Goal: Task Accomplishment & Management: Use online tool/utility

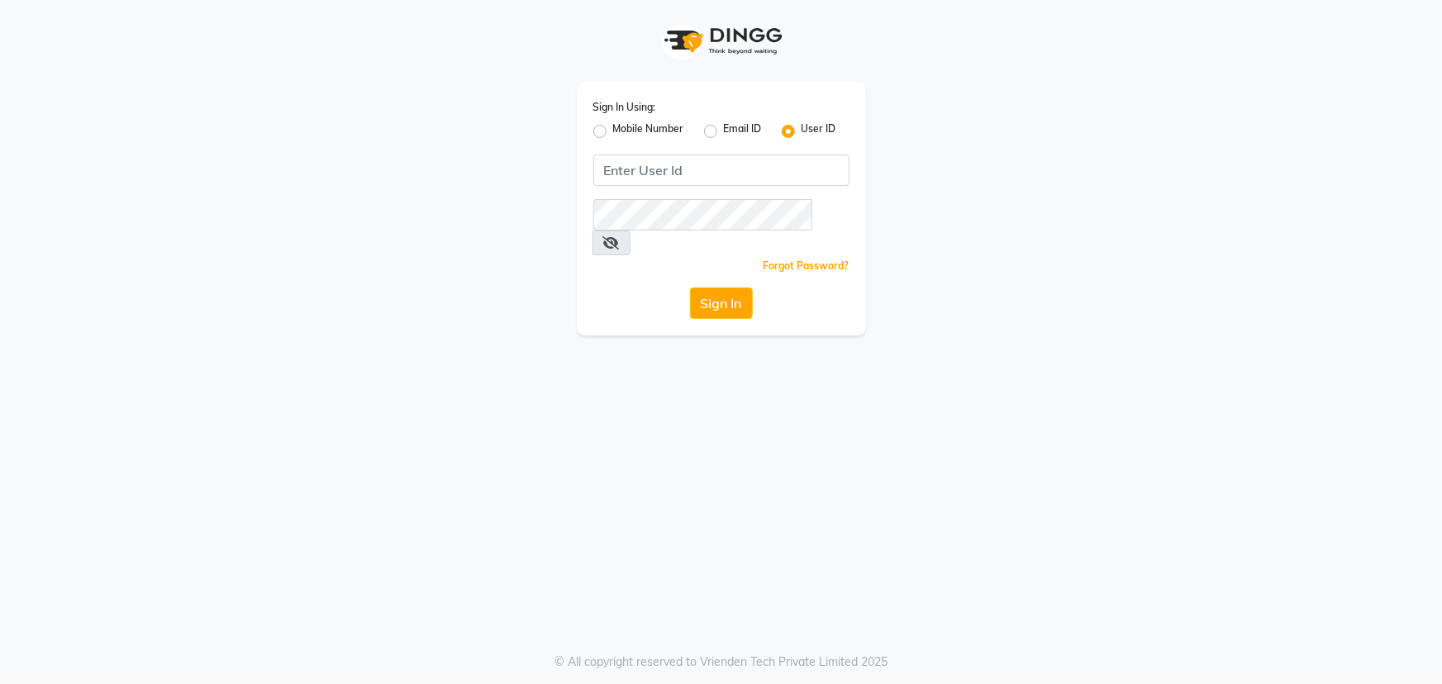
click at [613, 129] on label "Mobile Number" at bounding box center [648, 131] width 71 height 20
click at [613, 129] on input "Mobile Number" at bounding box center [618, 126] width 11 height 11
radio input "true"
radio input "false"
click at [716, 170] on input "Username" at bounding box center [749, 170] width 201 height 31
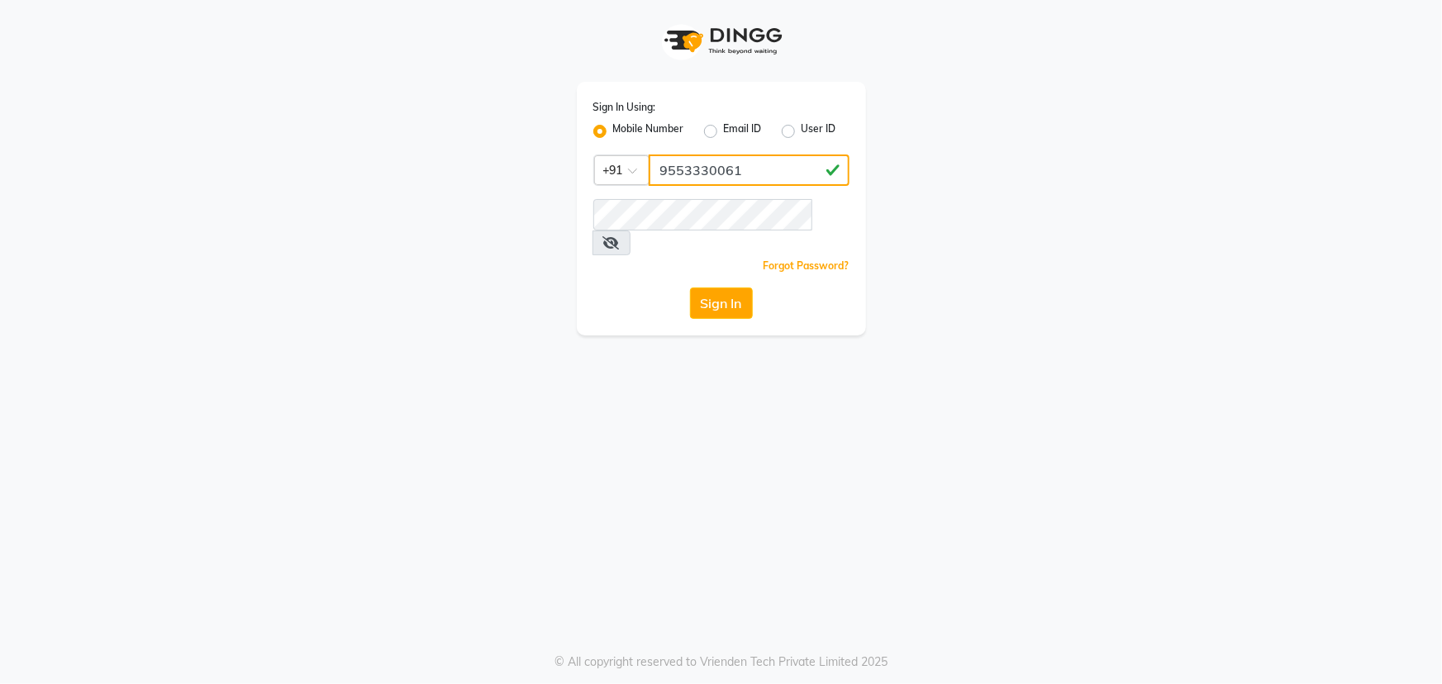
type input "9553330061"
click at [690, 288] on button "Sign In" at bounding box center [721, 303] width 63 height 31
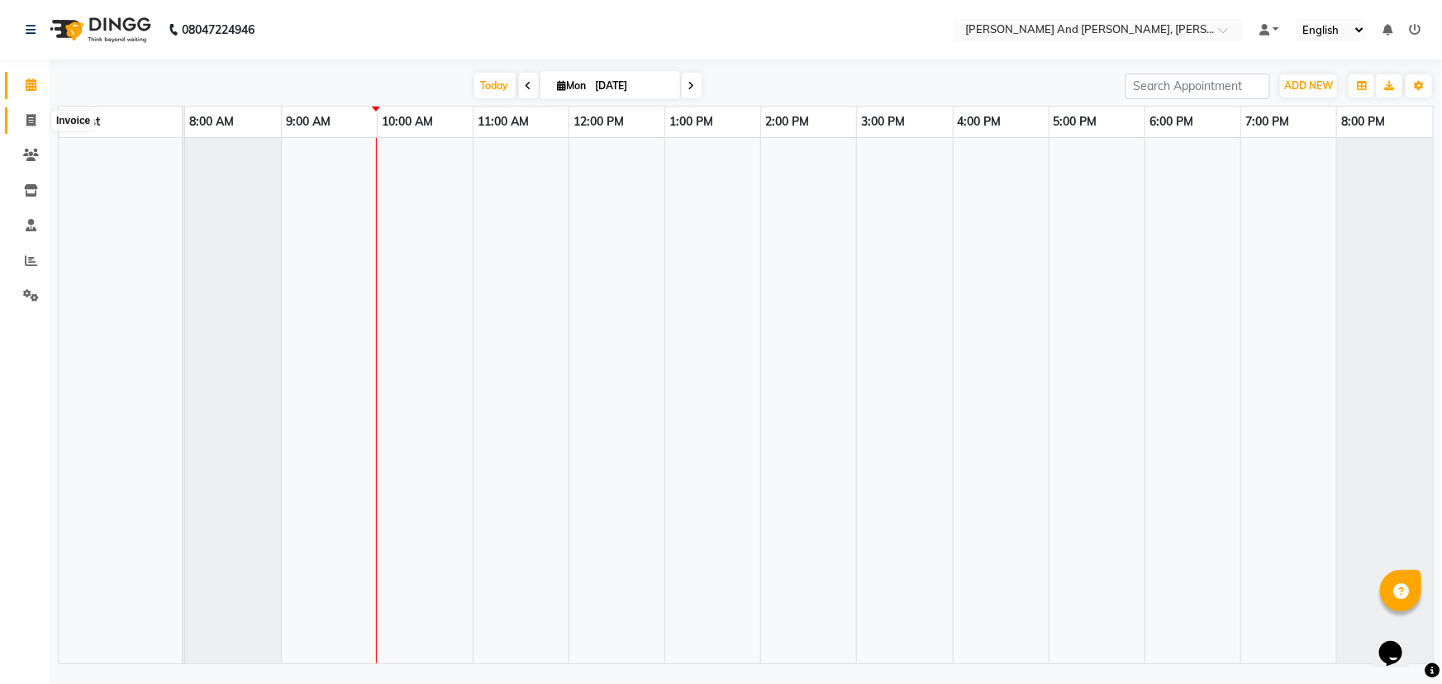
click at [19, 119] on span at bounding box center [31, 121] width 29 height 19
select select "service"
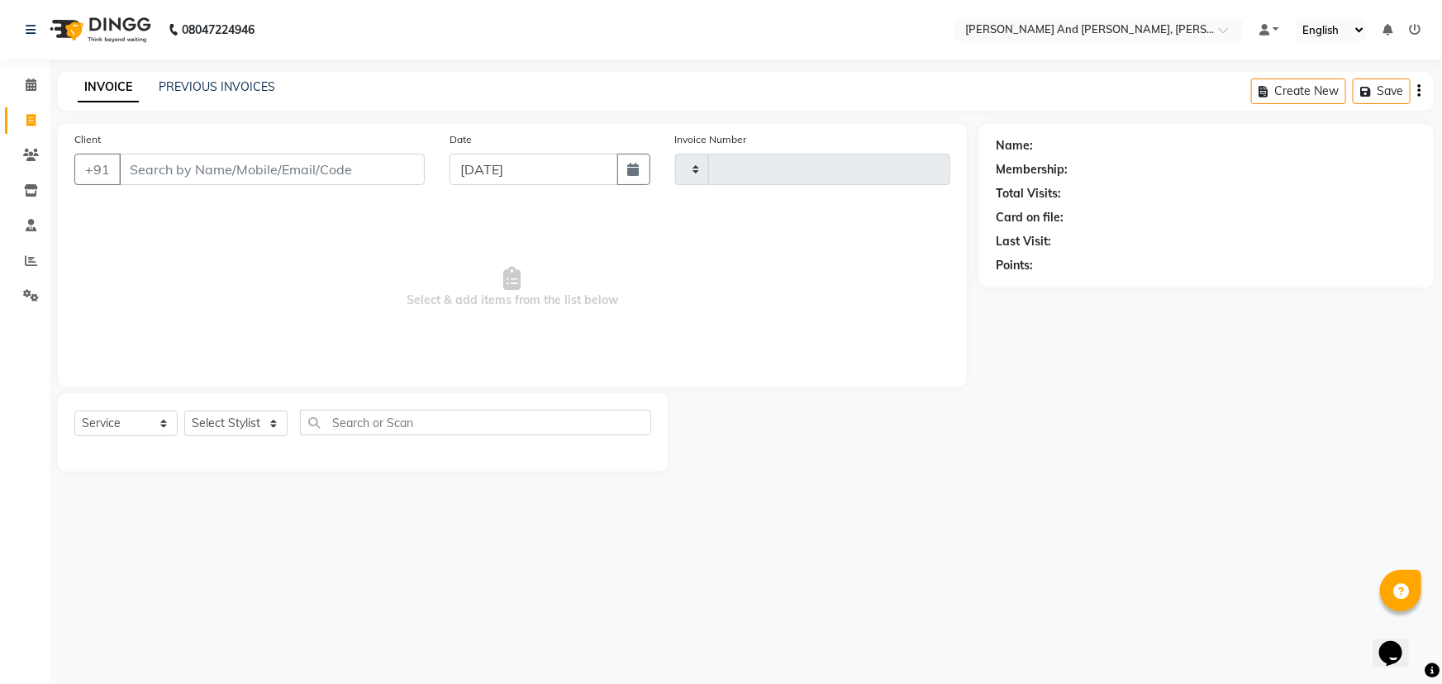
type input "2852"
select select "6766"
select select "P"
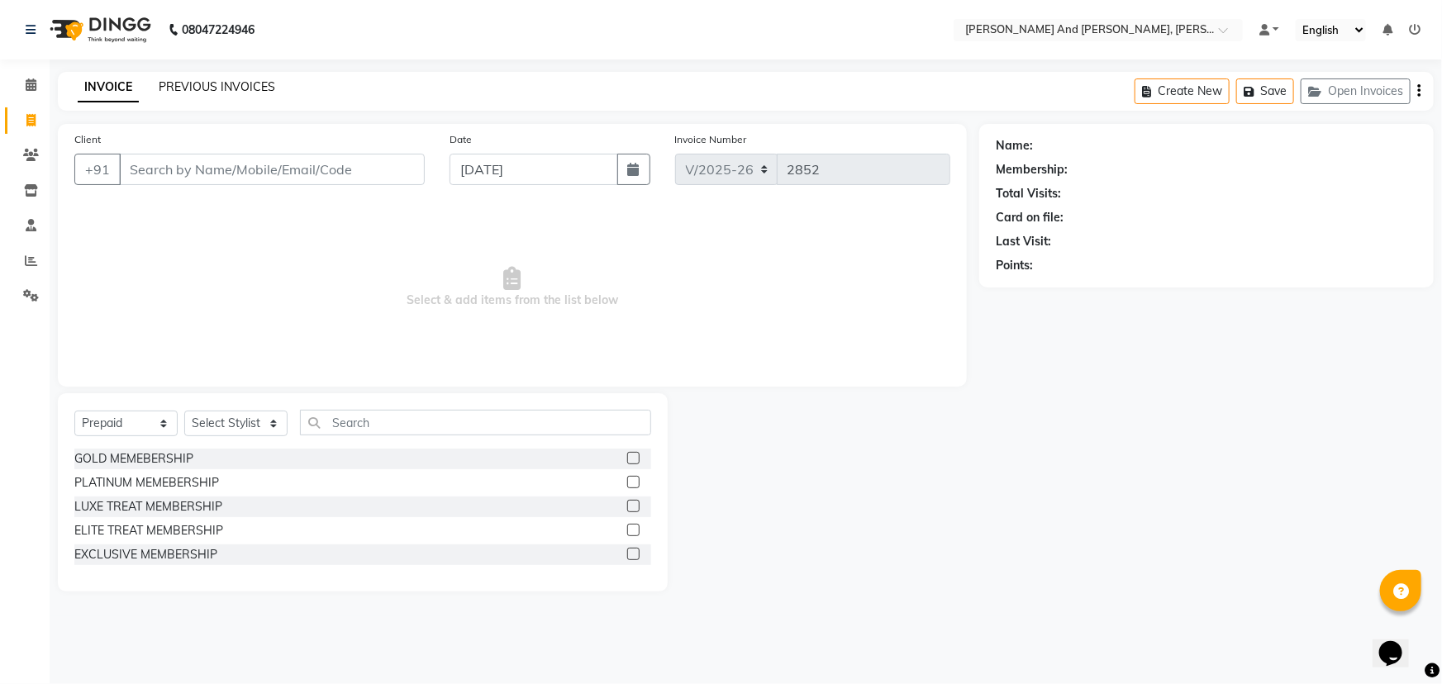
click at [240, 88] on link "PREVIOUS INVOICES" at bounding box center [217, 86] width 117 height 15
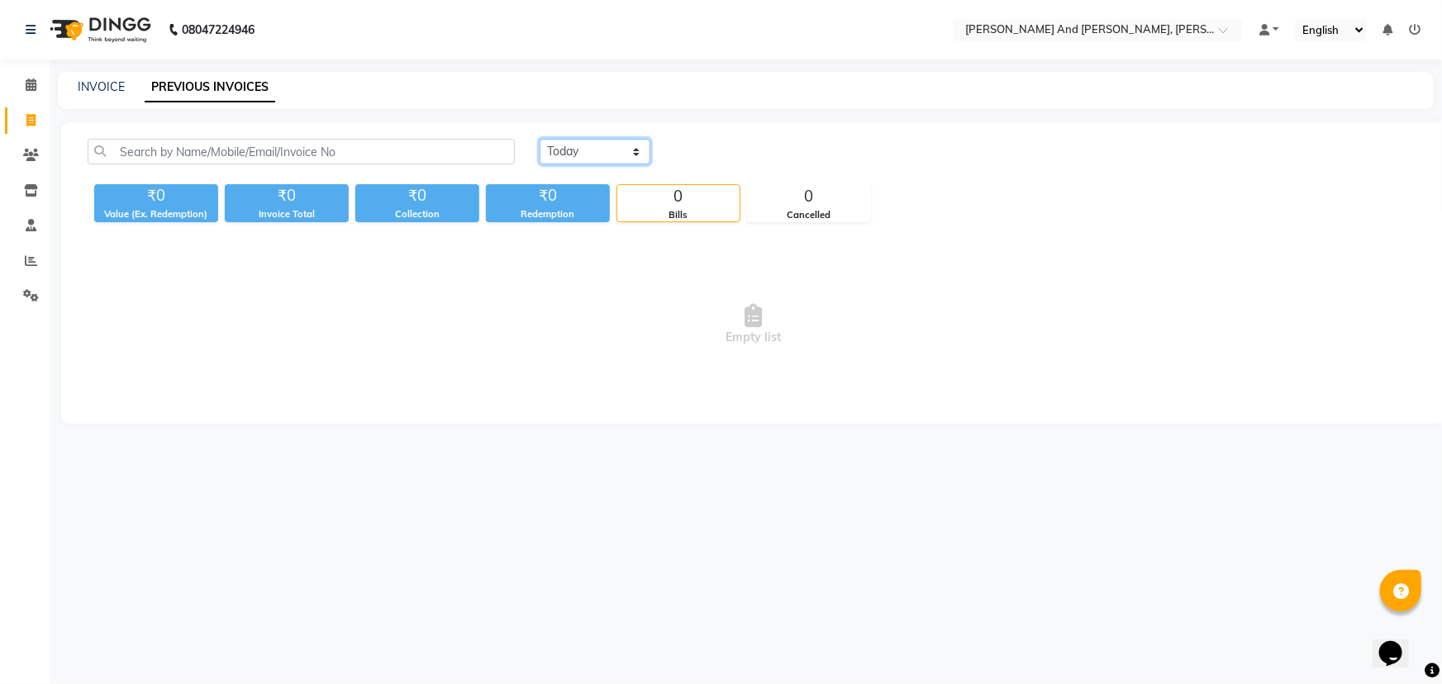
click at [593, 153] on select "[DATE] [DATE] Custom Range" at bounding box center [595, 152] width 111 height 26
click at [540, 139] on select "[DATE] [DATE] Custom Range" at bounding box center [595, 152] width 111 height 26
click at [1217, 29] on div at bounding box center [1098, 31] width 289 height 17
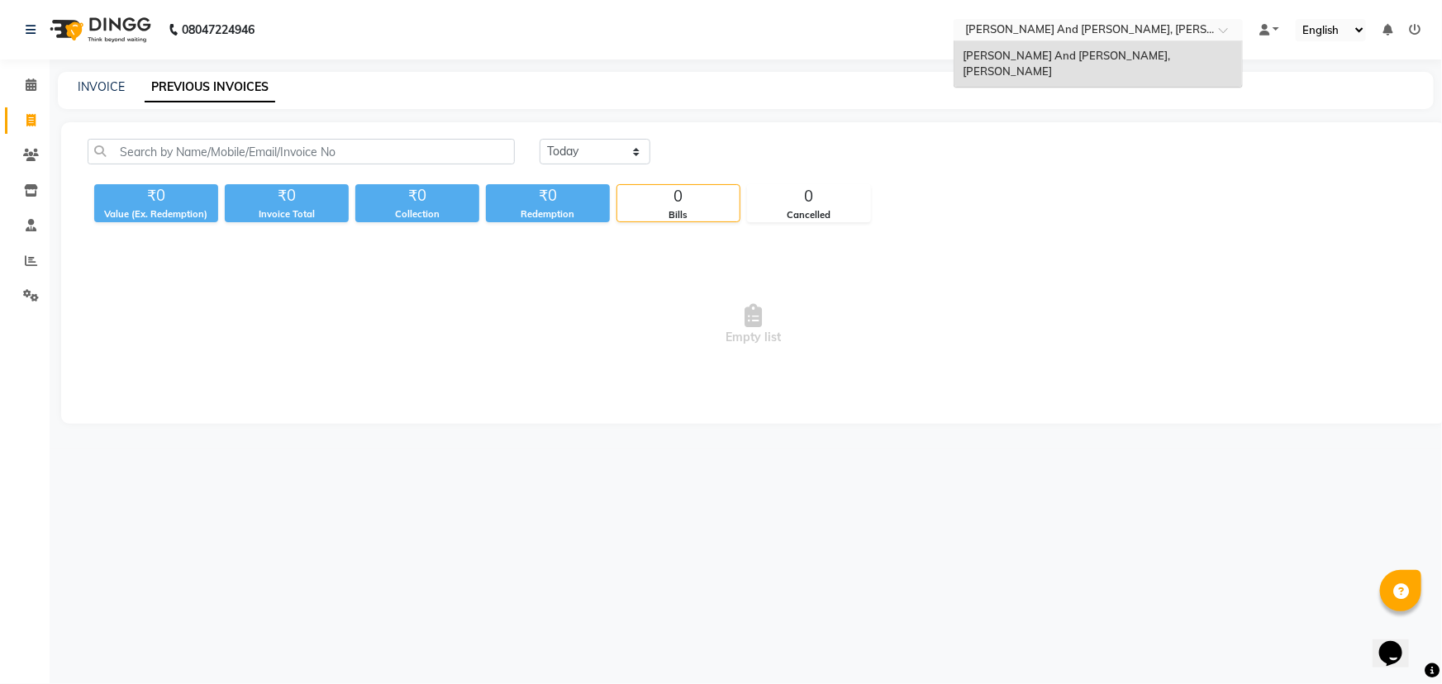
click at [1104, 72] on div "INVOICE PREVIOUS INVOICES" at bounding box center [746, 90] width 1376 height 37
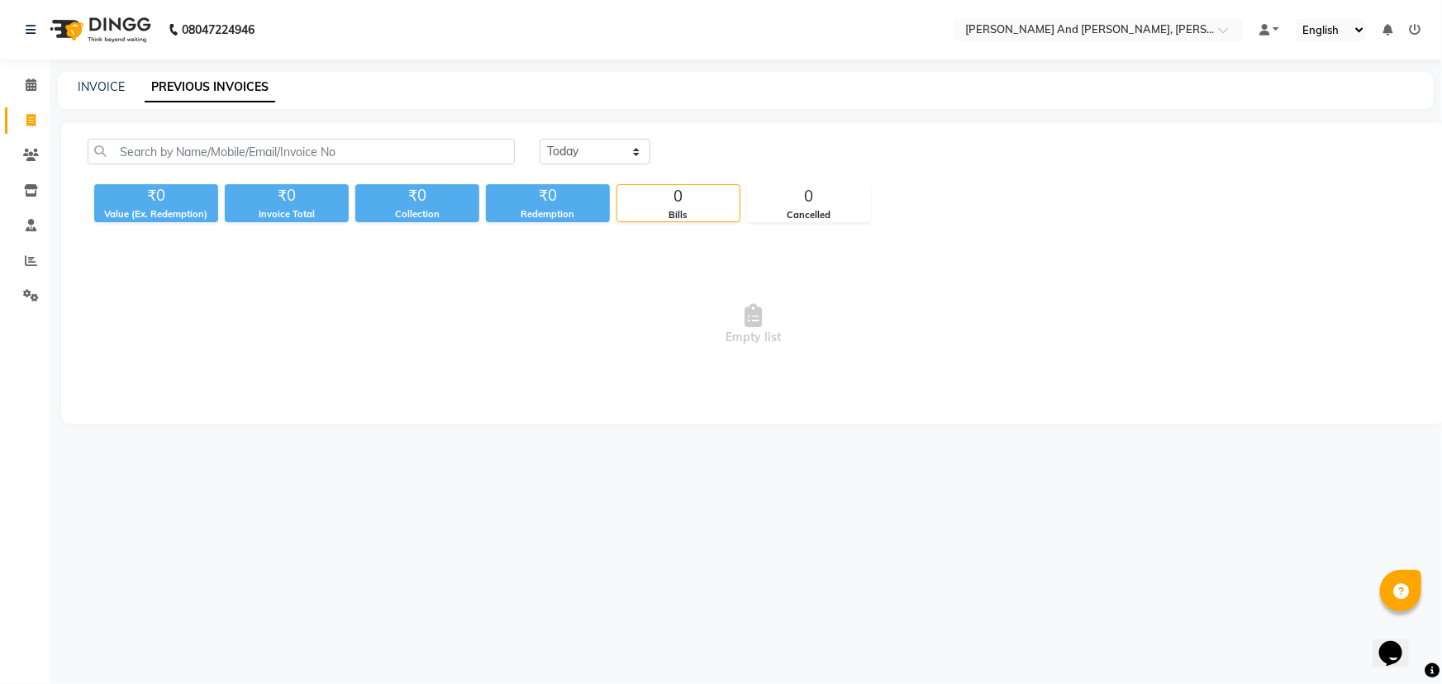
click at [1160, 14] on nav "08047224946 Select Location × Toni And Guy, Ncc Gachibowli Default Panel My Pan…" at bounding box center [721, 30] width 1442 height 60
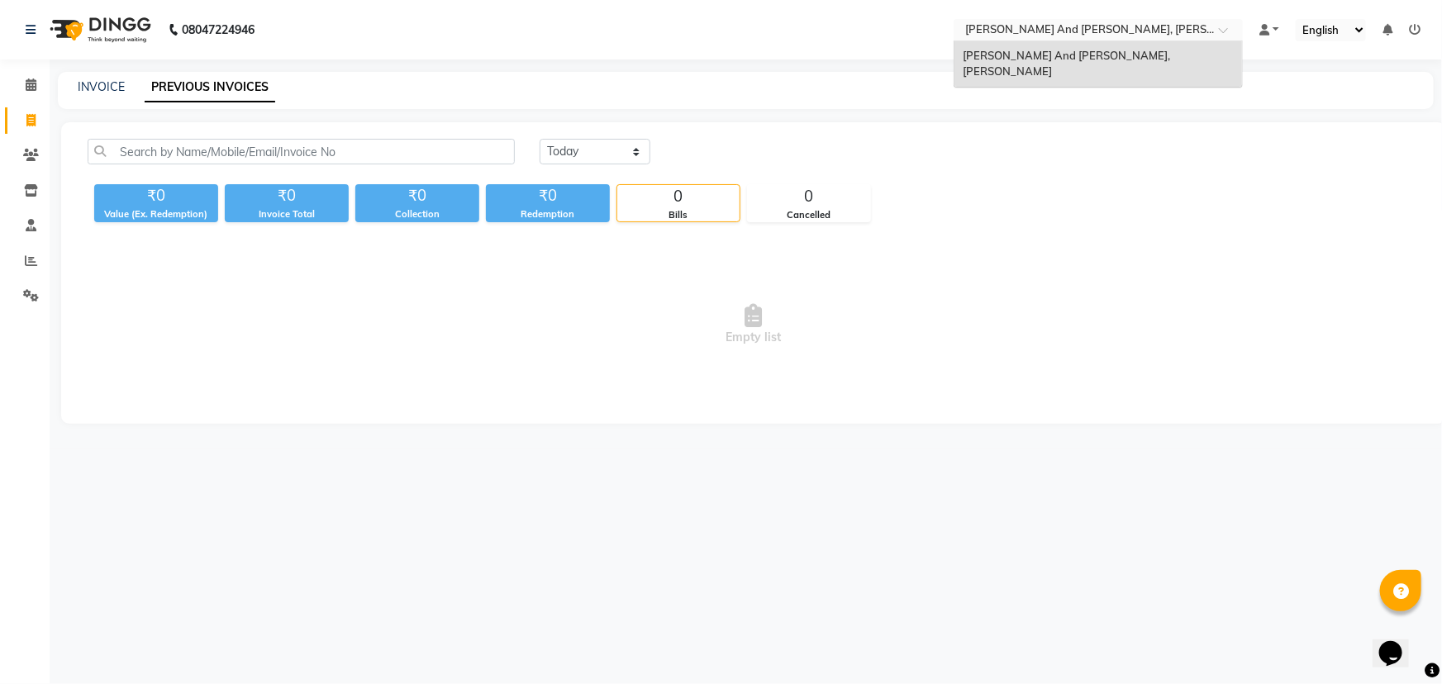
click at [1164, 29] on input "text" at bounding box center [1082, 31] width 240 height 17
click at [1130, 61] on div "[PERSON_NAME] And [PERSON_NAME], [PERSON_NAME]" at bounding box center [1099, 63] width 288 height 45
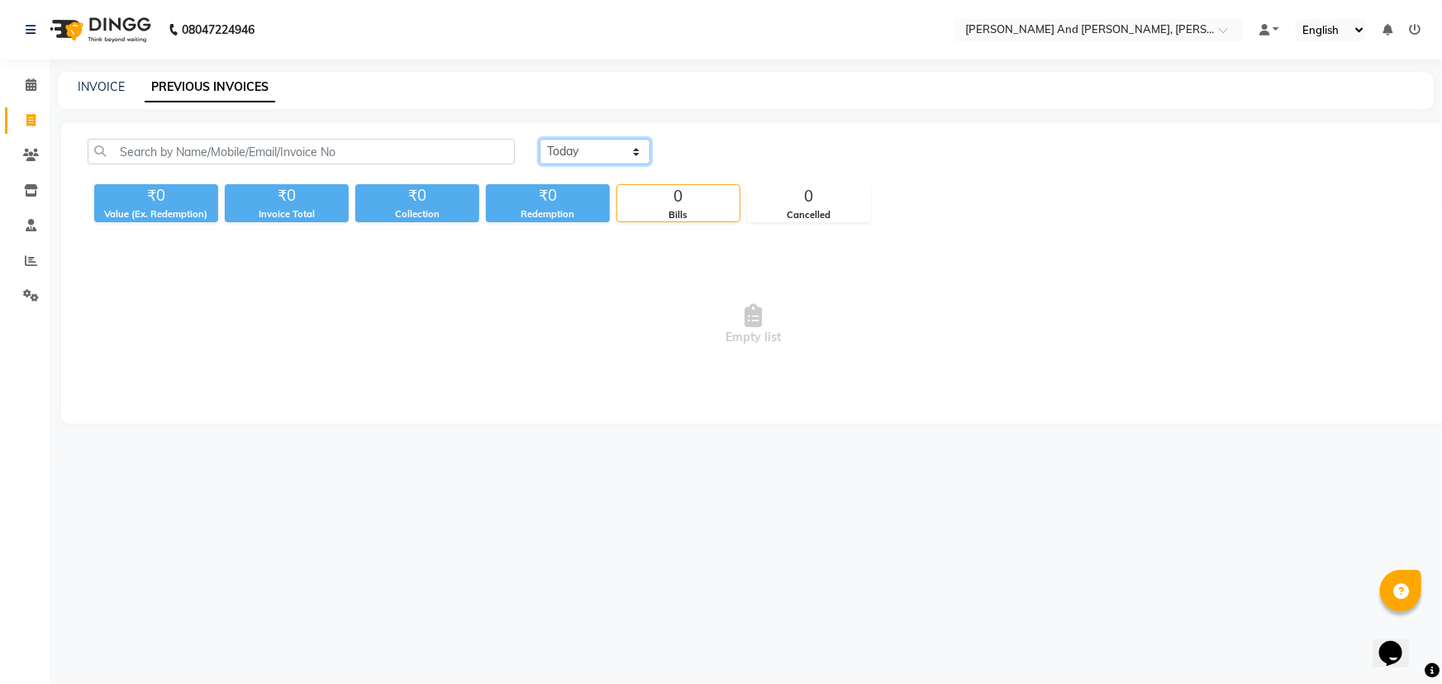
click at [588, 150] on select "[DATE] [DATE] Custom Range" at bounding box center [595, 152] width 111 height 26
select select "range"
click at [540, 139] on select "[DATE] [DATE] Custom Range" at bounding box center [595, 152] width 111 height 26
click at [755, 151] on input "[DATE]" at bounding box center [730, 152] width 116 height 23
select select "9"
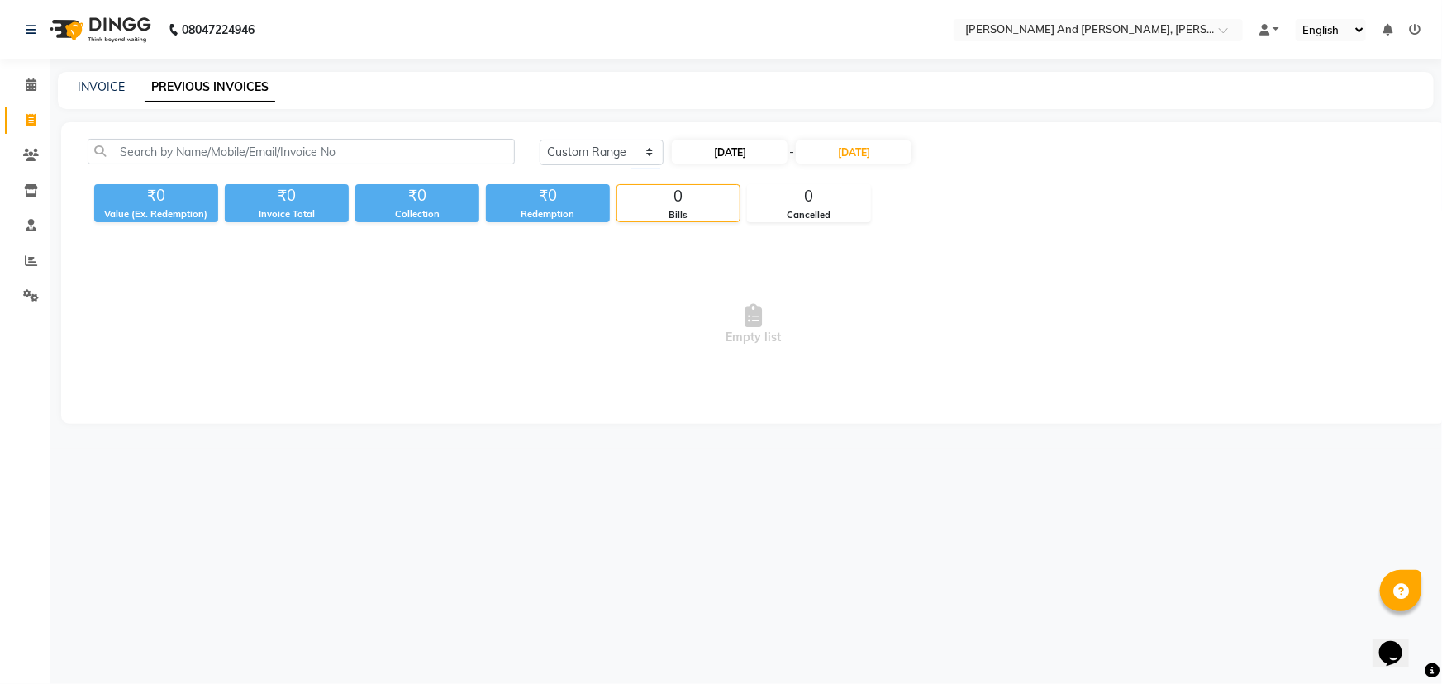
select select "2025"
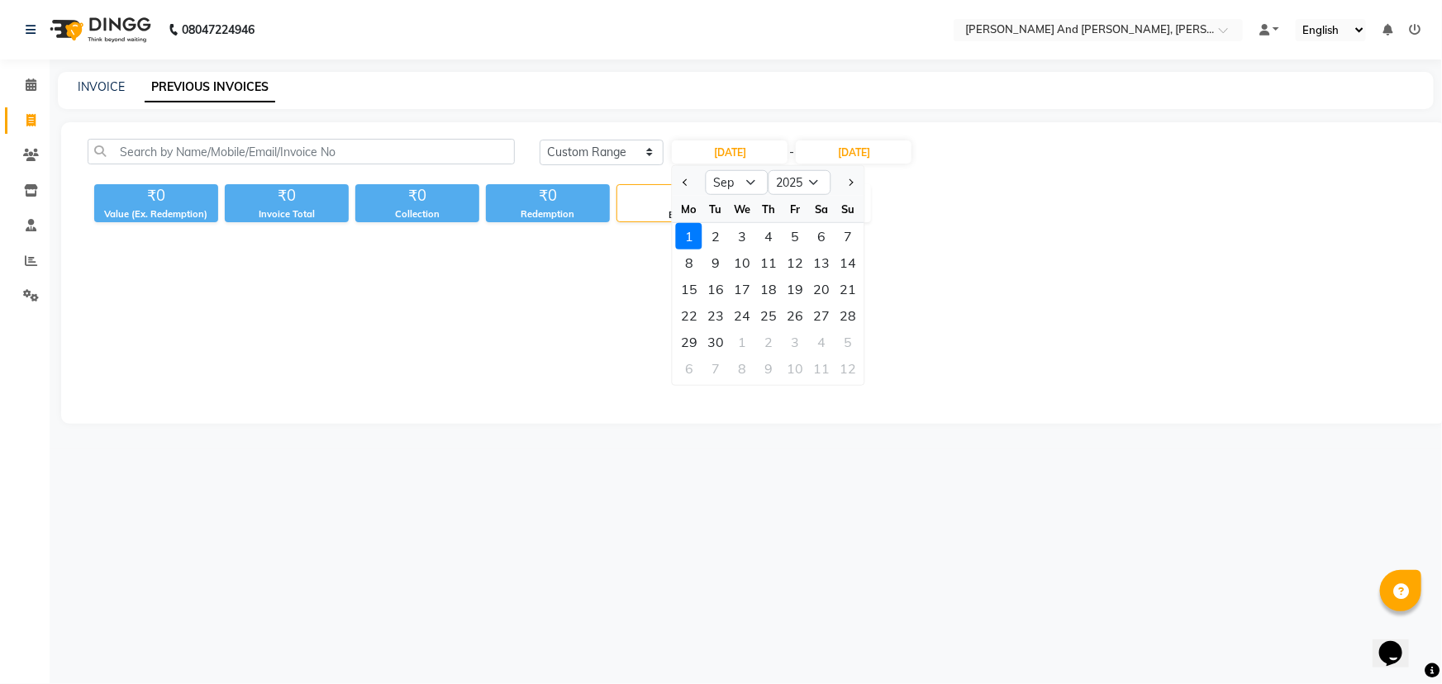
click at [678, 179] on div at bounding box center [689, 182] width 33 height 26
click at [682, 183] on button "Previous month" at bounding box center [686, 182] width 14 height 26
select select "8"
click at [851, 336] on div "31" at bounding box center [848, 342] width 26 height 26
type input "31-08-2025"
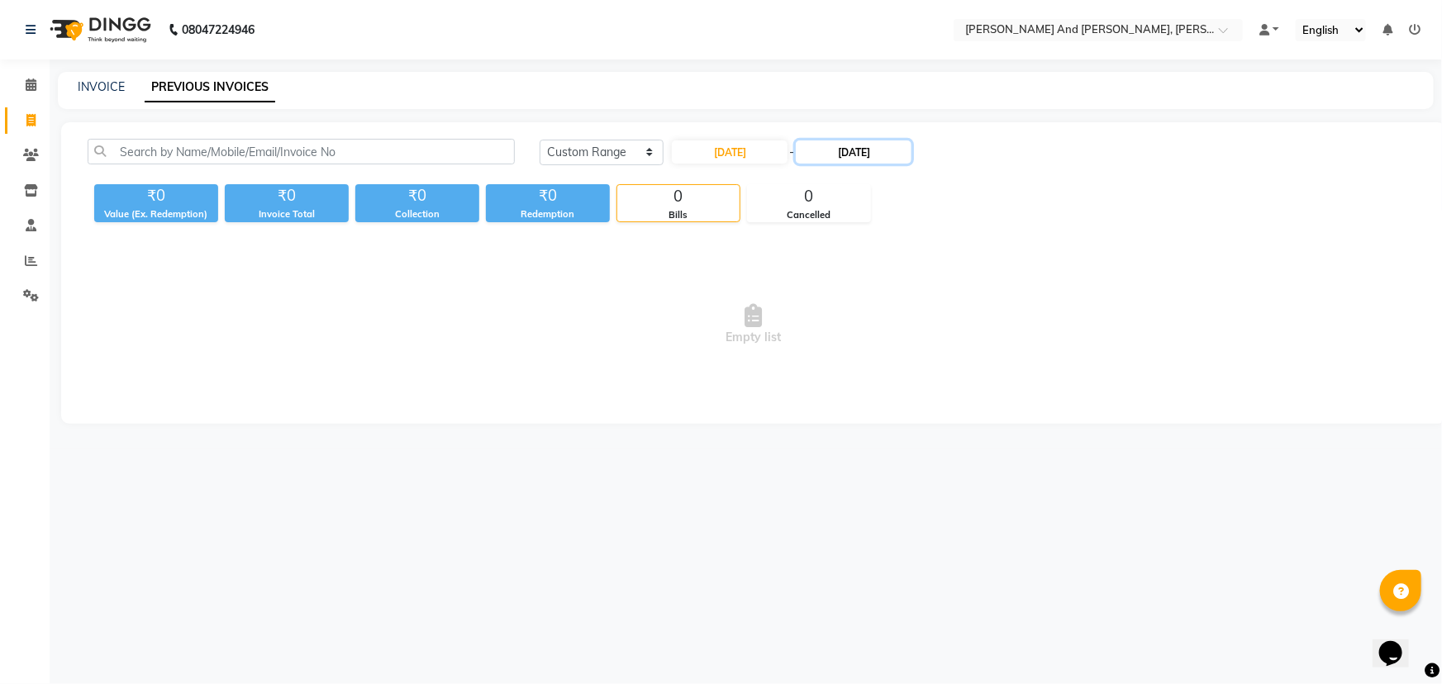
click at [856, 149] on input "[DATE]" at bounding box center [854, 152] width 116 height 23
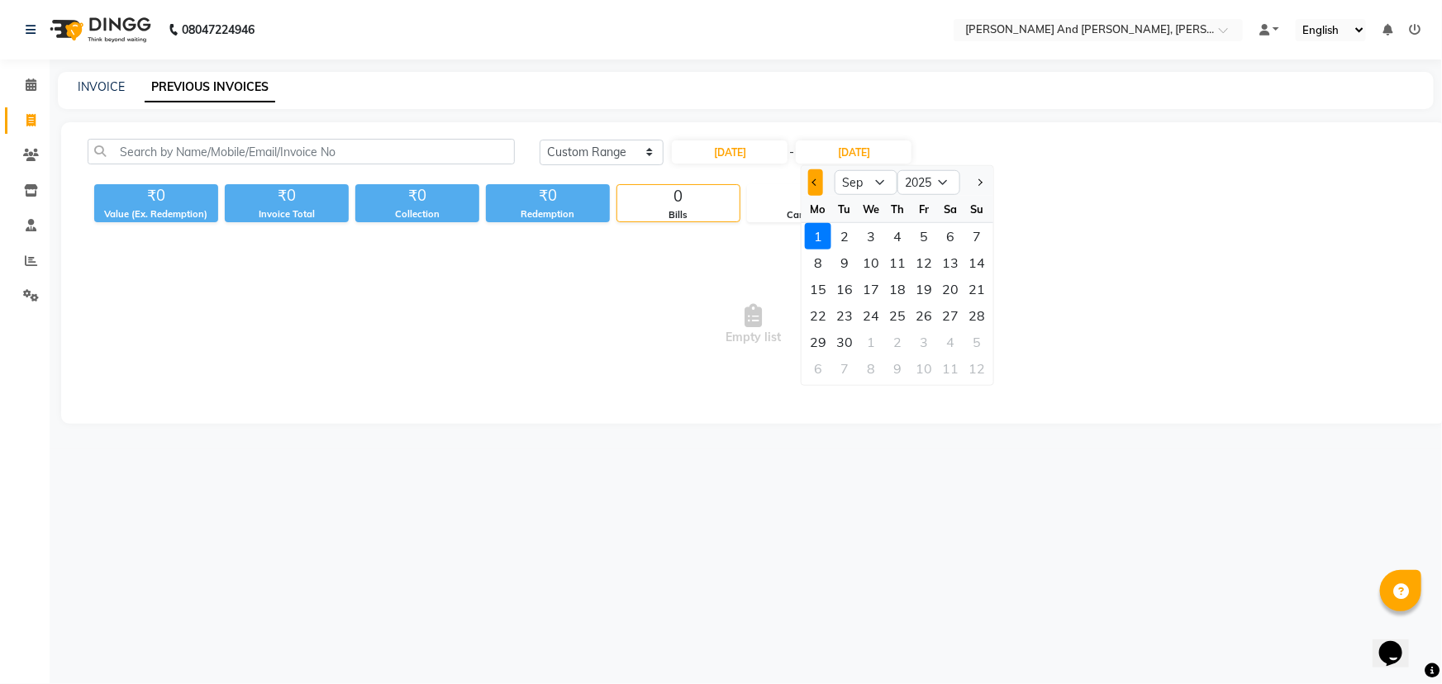
click at [817, 191] on button "Previous month" at bounding box center [815, 182] width 14 height 26
select select "8"
click at [980, 340] on div "31" at bounding box center [977, 342] width 26 height 26
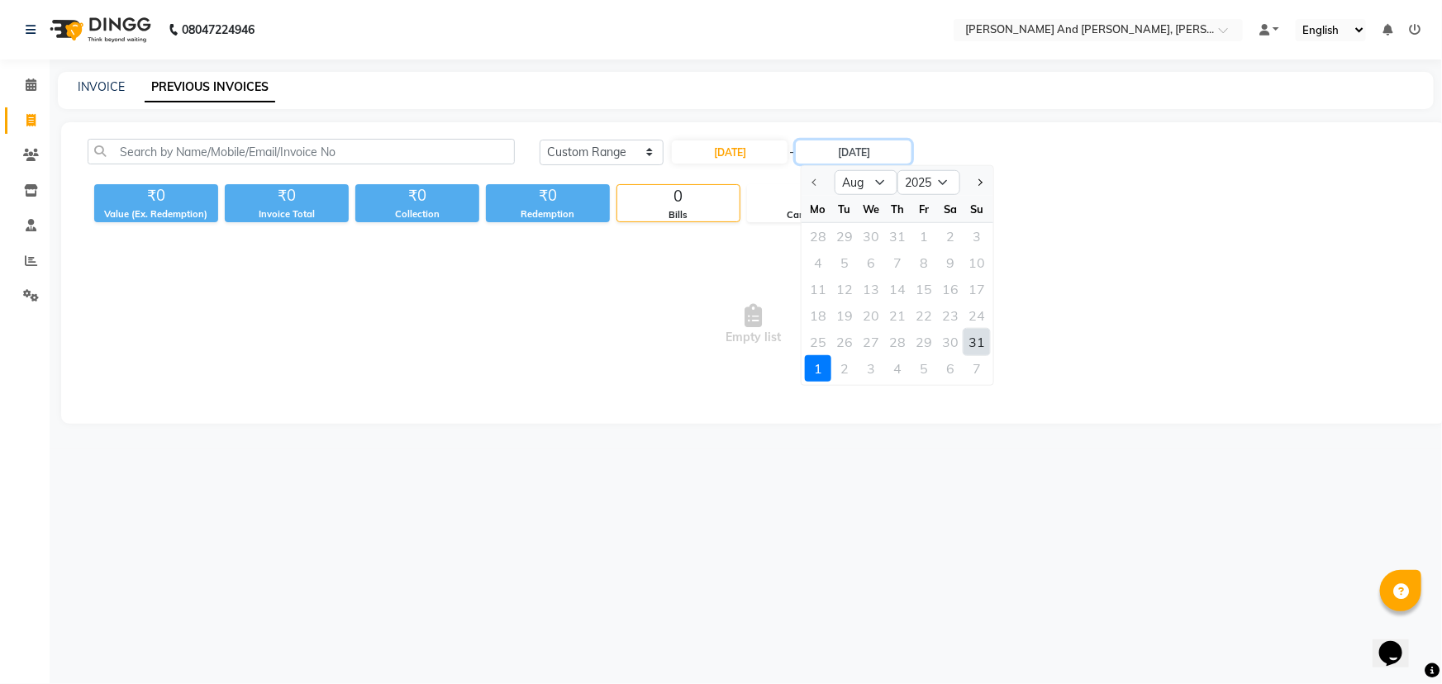
type input "31-08-2025"
click at [638, 332] on span "Empty list" at bounding box center [754, 324] width 1332 height 165
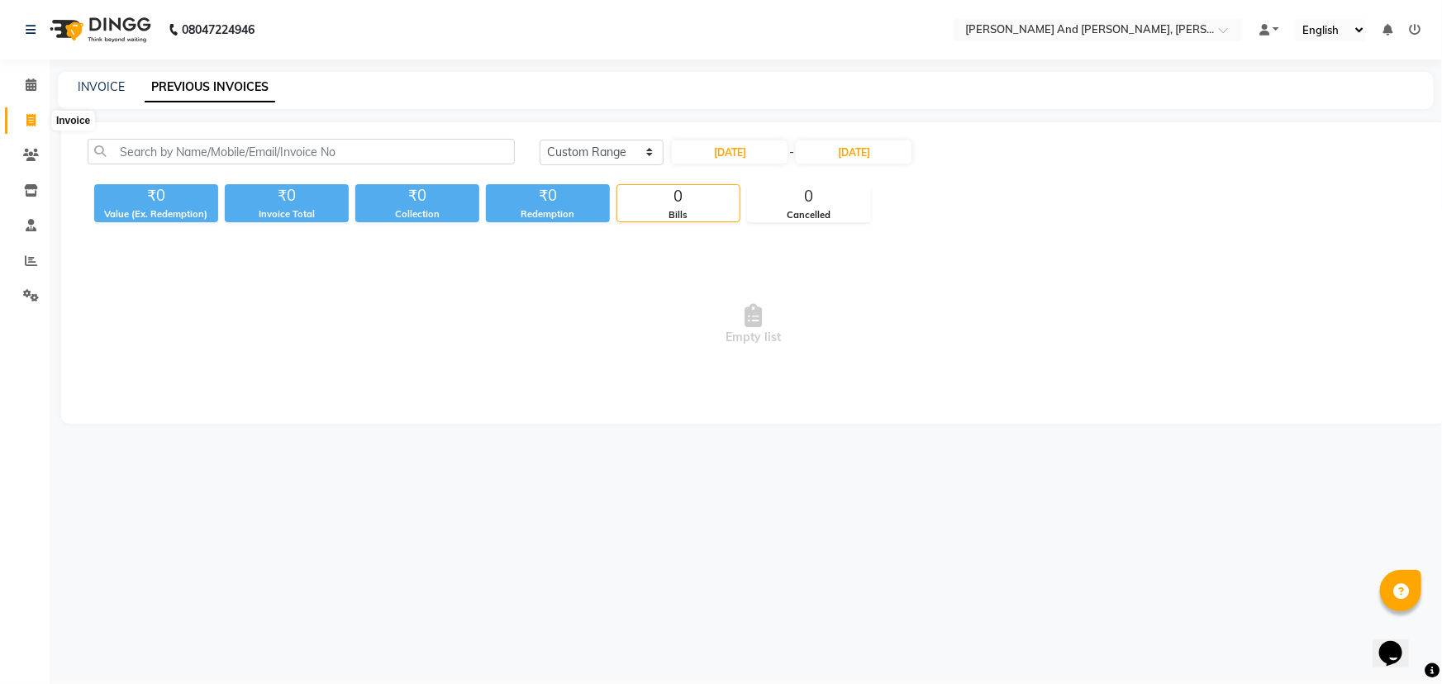
click at [26, 117] on icon at bounding box center [30, 120] width 9 height 12
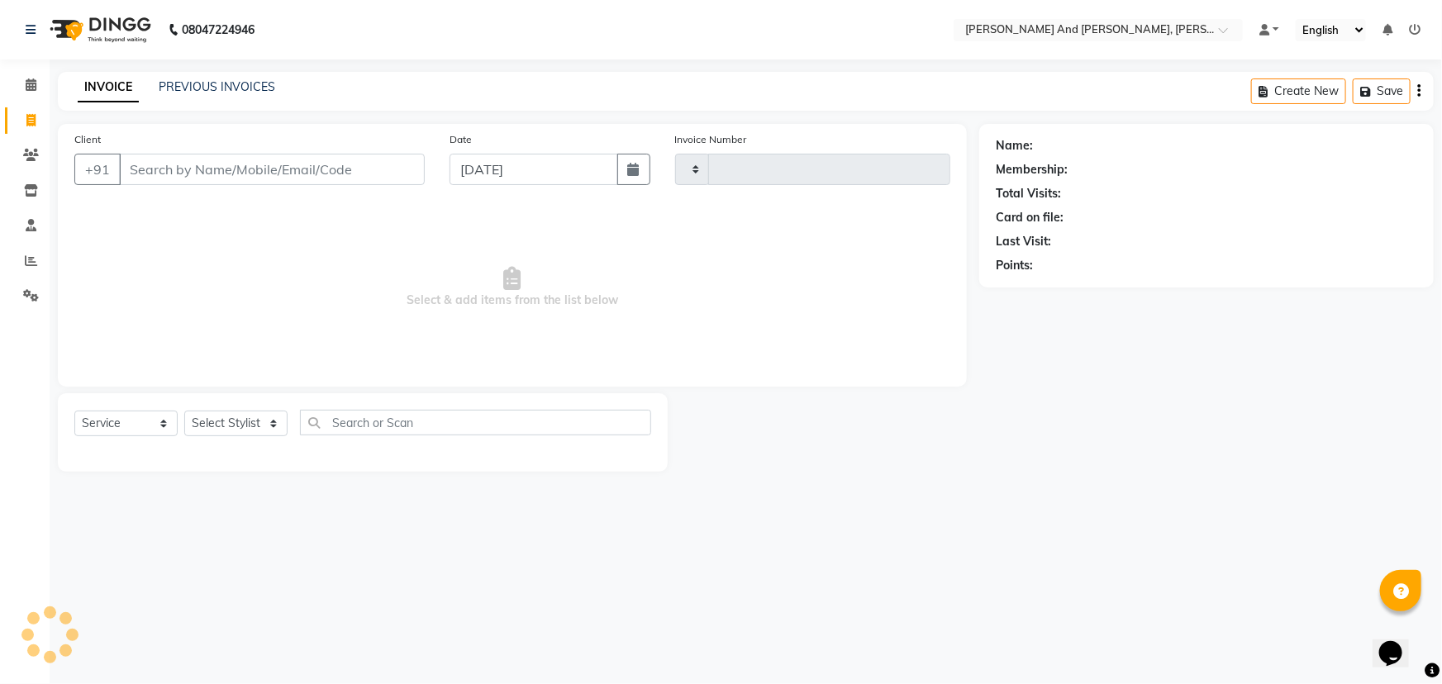
click at [26, 117] on icon at bounding box center [30, 120] width 9 height 12
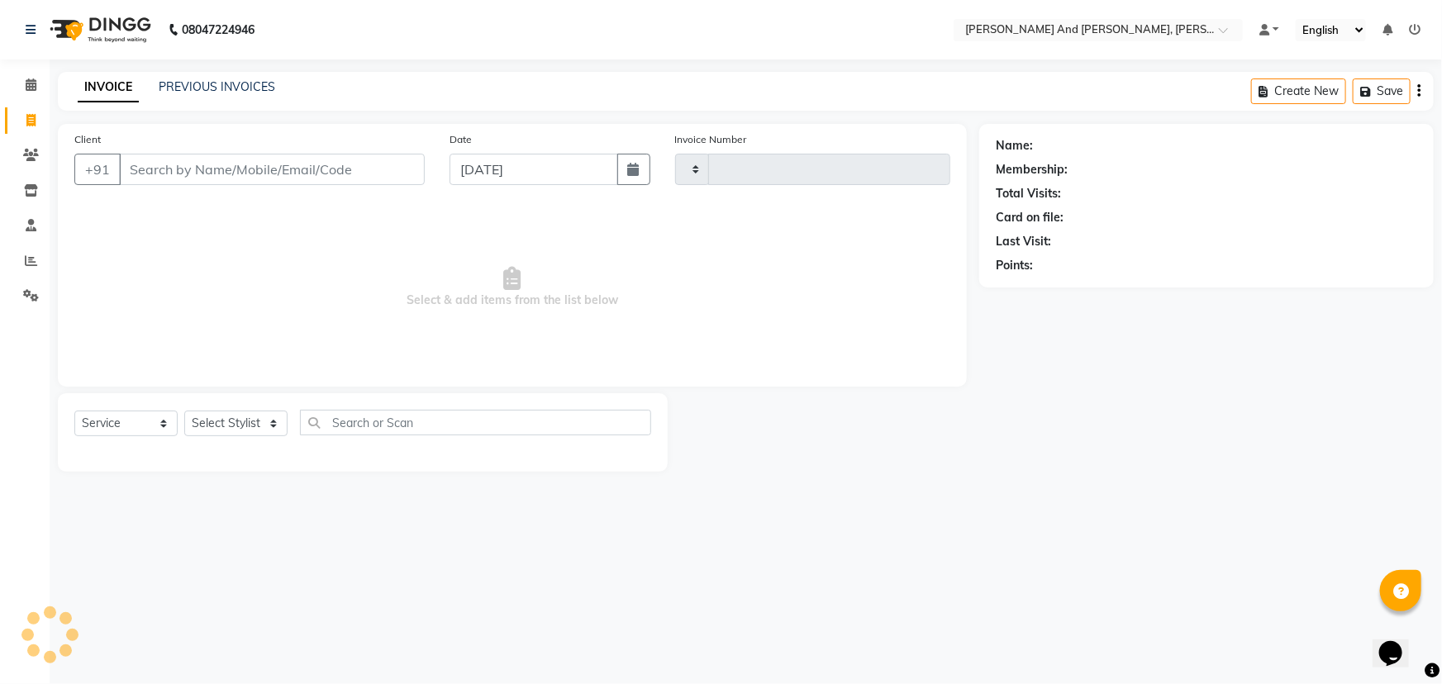
click at [26, 117] on icon at bounding box center [30, 120] width 9 height 12
select select "service"
click at [26, 117] on icon at bounding box center [30, 120] width 9 height 12
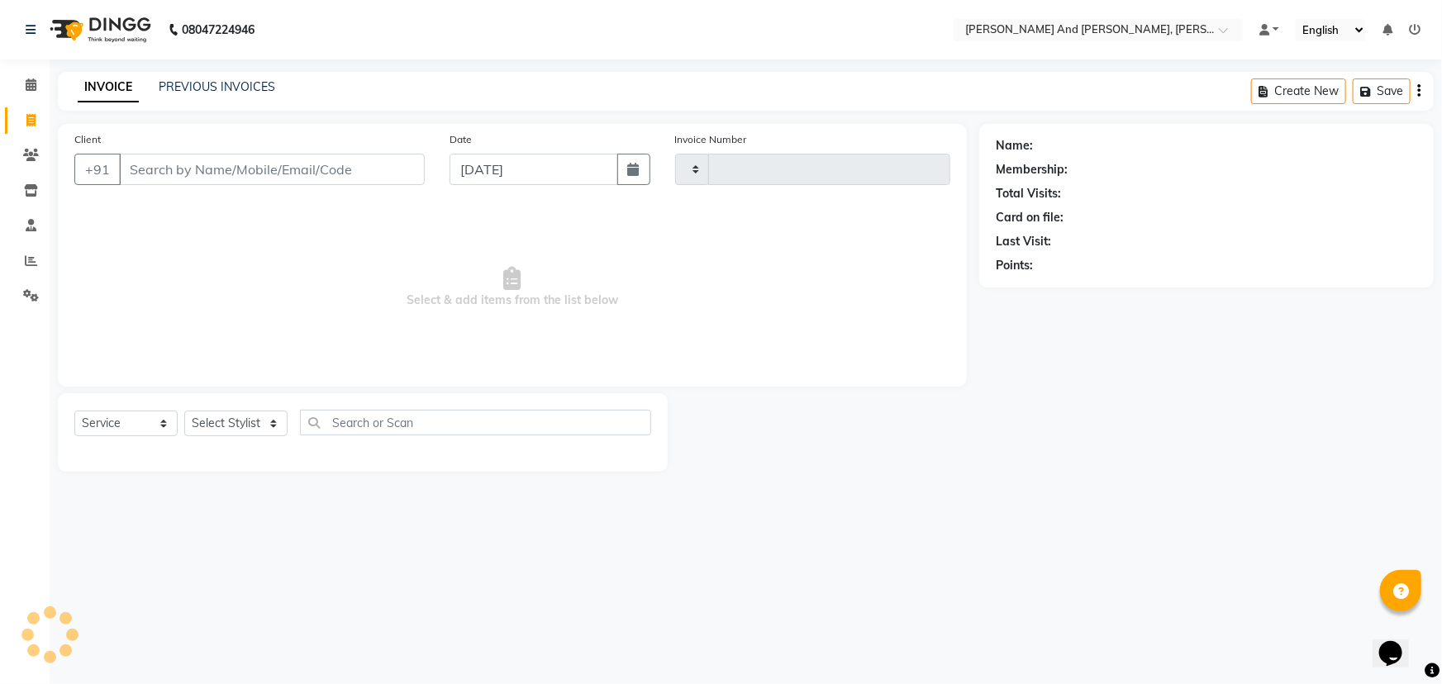
click at [26, 117] on icon at bounding box center [30, 120] width 9 height 12
select select "service"
type input "2852"
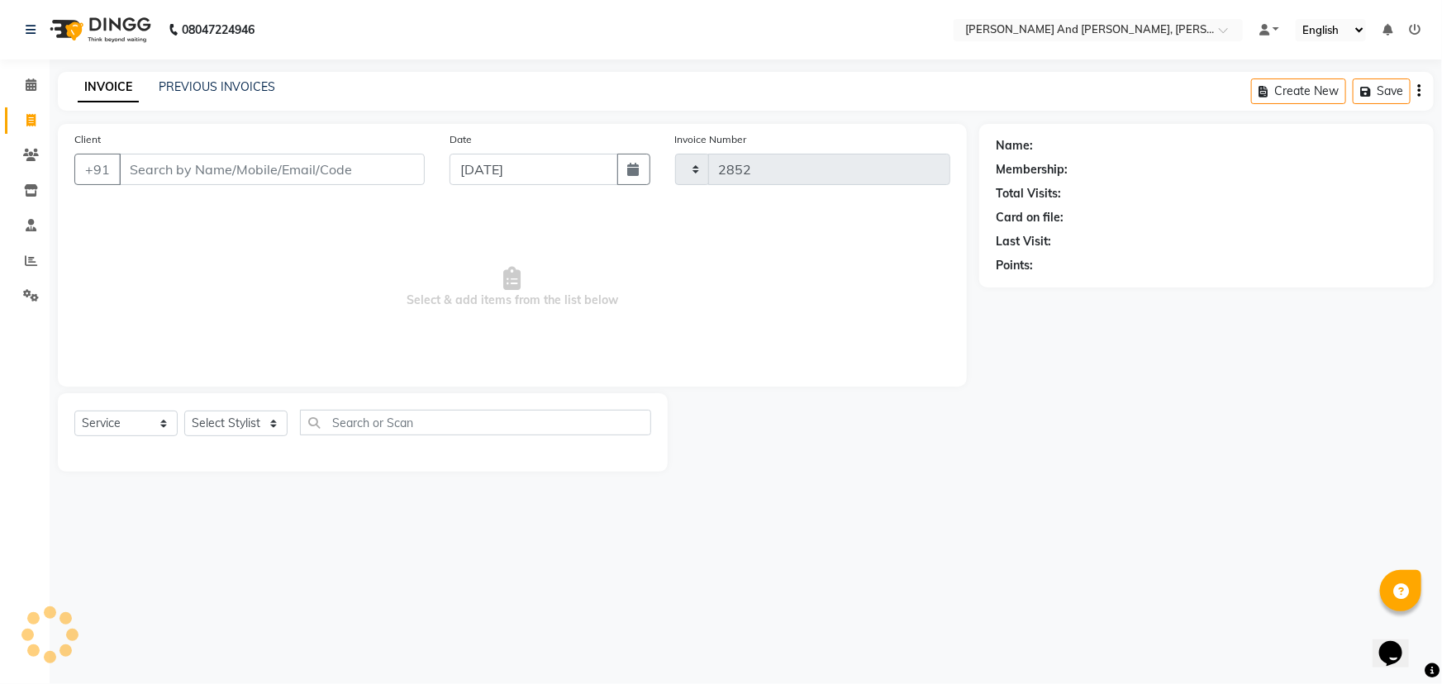
select select "6766"
select select "P"
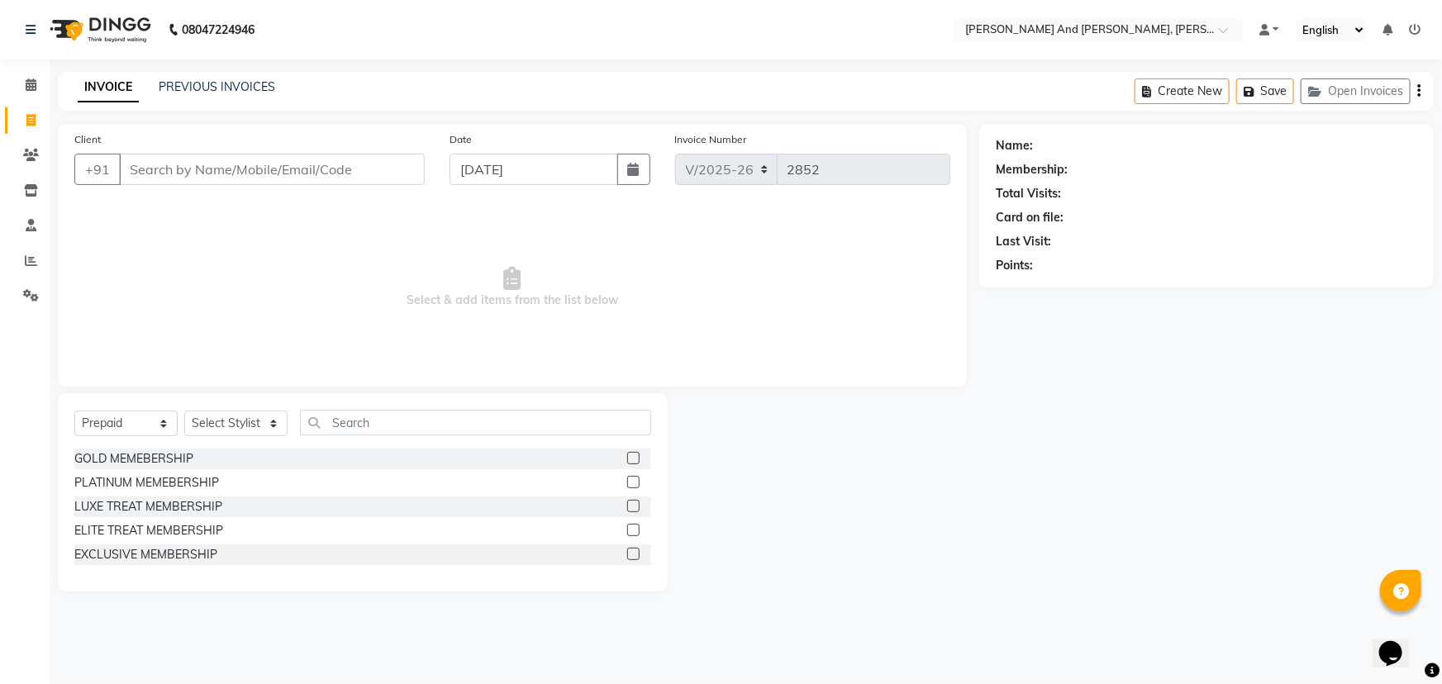
click at [1412, 31] on icon at bounding box center [1415, 30] width 12 height 12
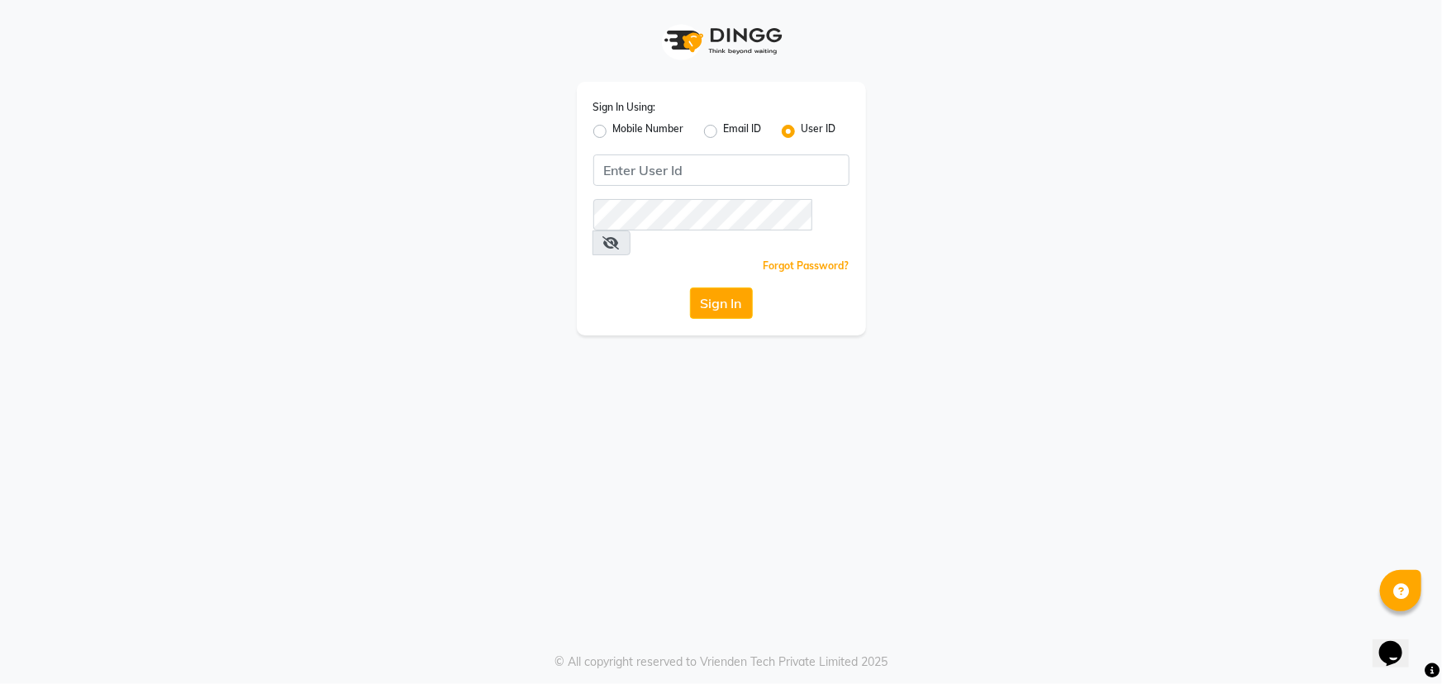
click at [613, 130] on label "Mobile Number" at bounding box center [648, 131] width 71 height 20
click at [613, 130] on input "Mobile Number" at bounding box center [618, 126] width 11 height 11
radio input "true"
radio input "false"
click at [722, 165] on input "Username" at bounding box center [749, 170] width 201 height 31
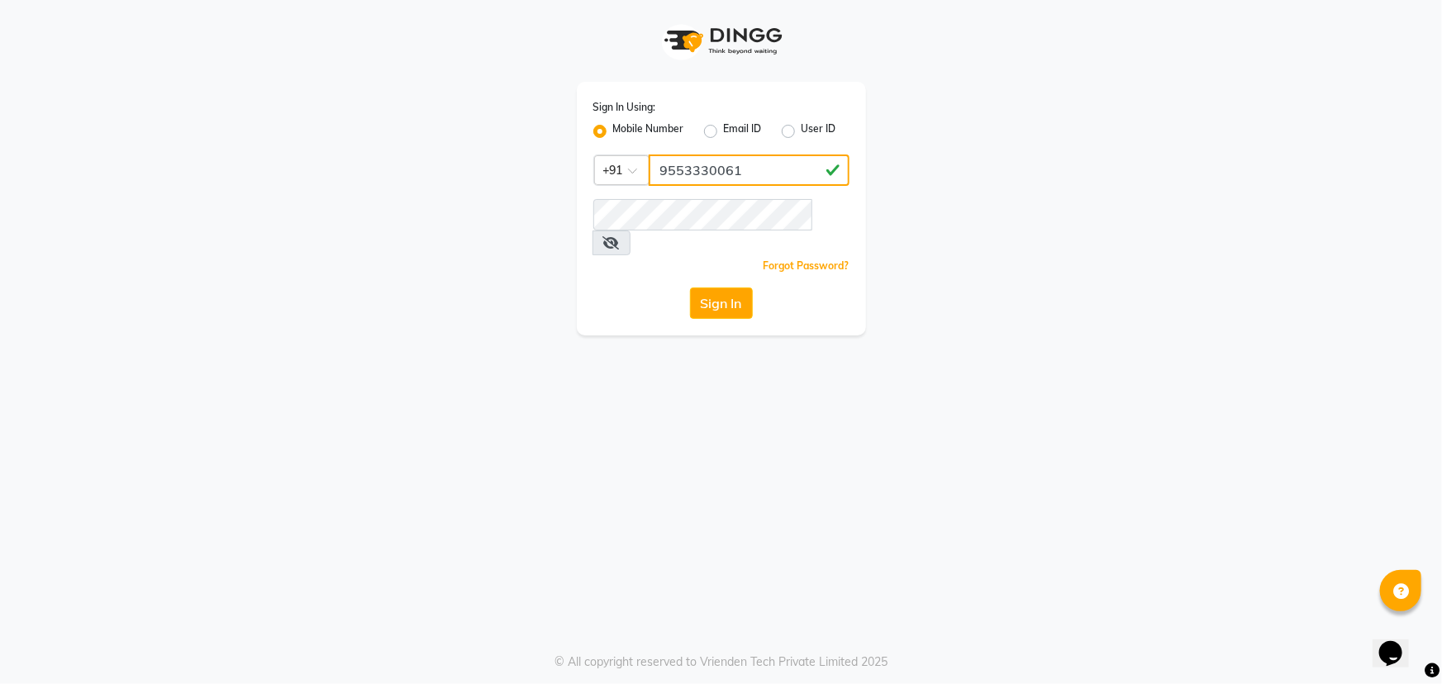
type input "9553330061"
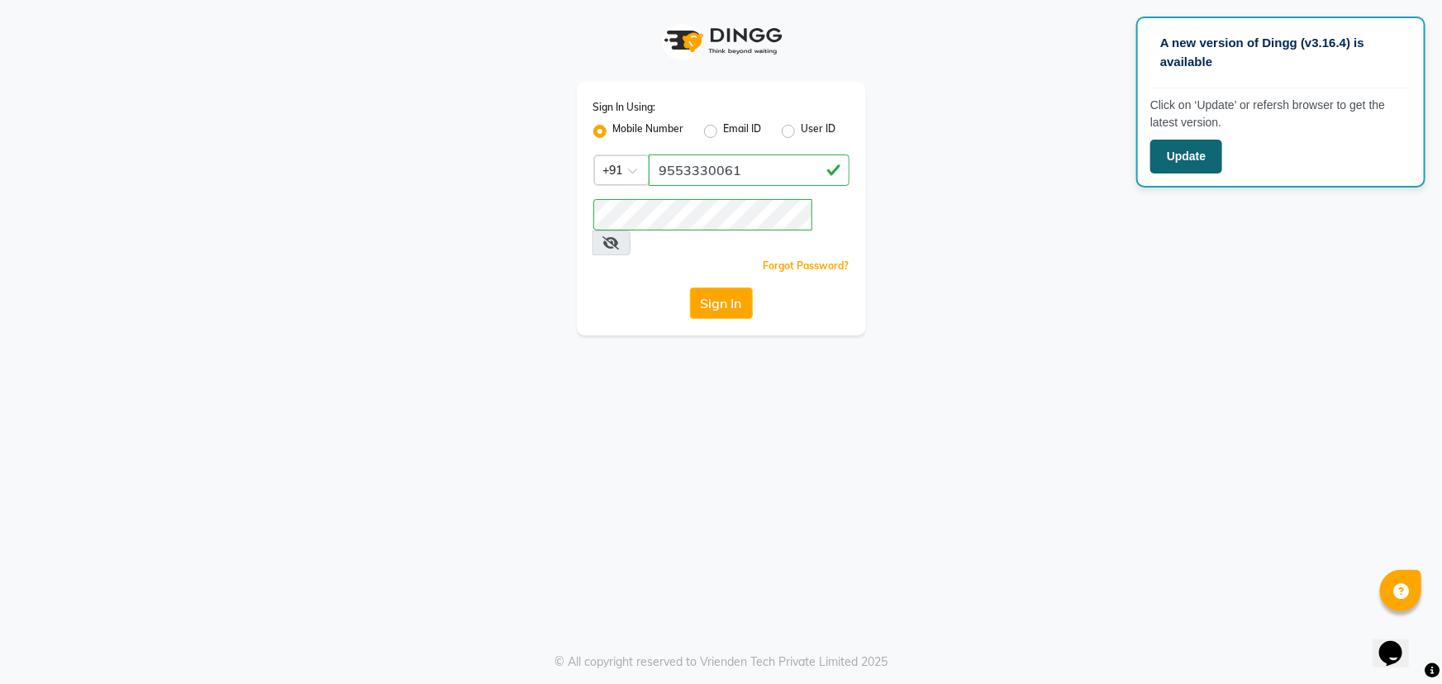
click at [1184, 164] on button "Update" at bounding box center [1186, 157] width 72 height 34
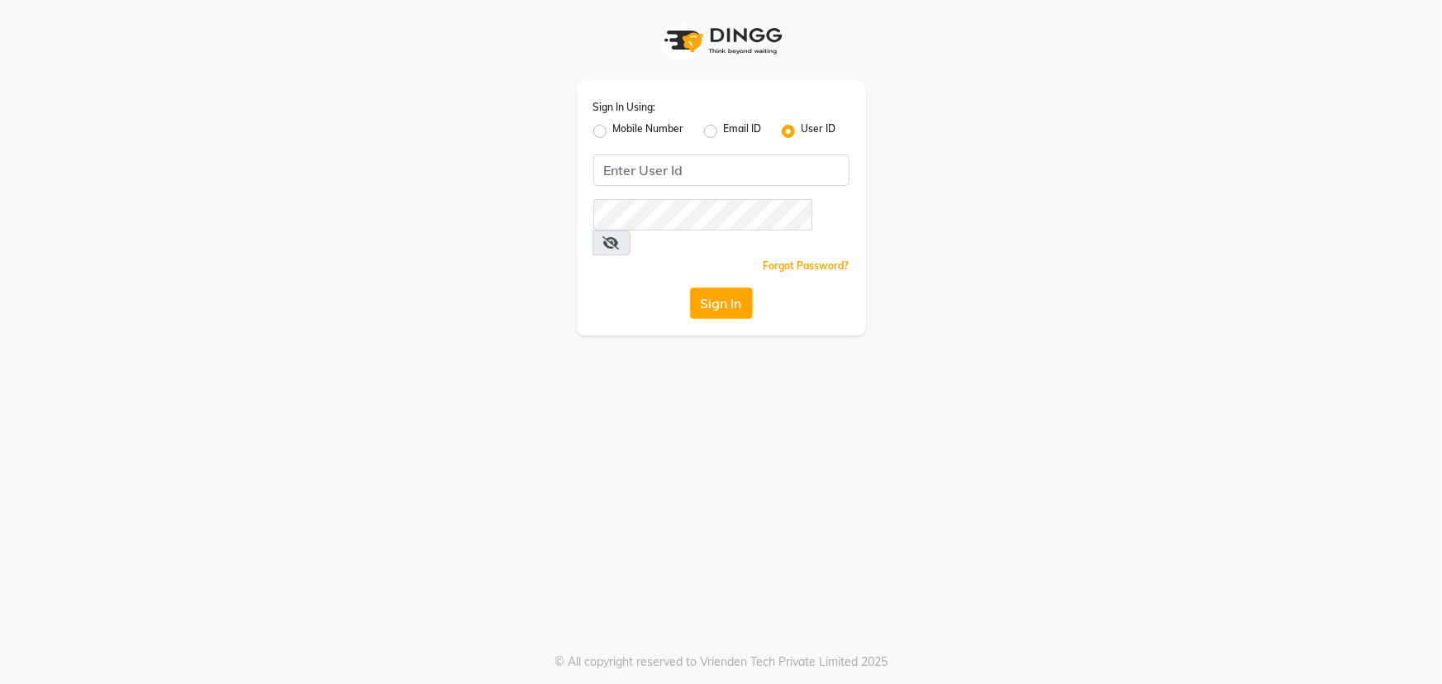
click at [613, 136] on label "Mobile Number" at bounding box center [648, 131] width 71 height 20
click at [613, 132] on input "Mobile Number" at bounding box center [618, 126] width 11 height 11
radio input "true"
radio input "false"
click at [741, 176] on input "Username" at bounding box center [749, 170] width 201 height 31
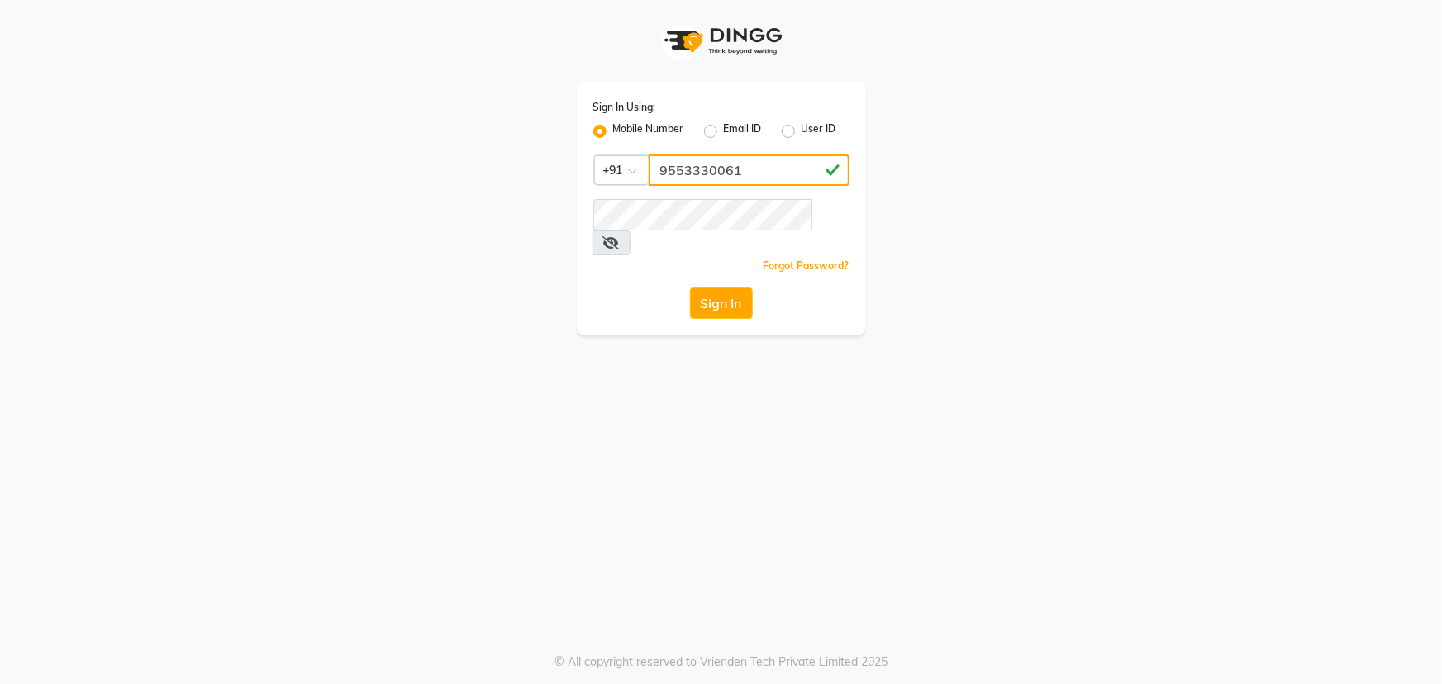
type input "9553330061"
click at [690, 288] on button "Sign In" at bounding box center [721, 303] width 63 height 31
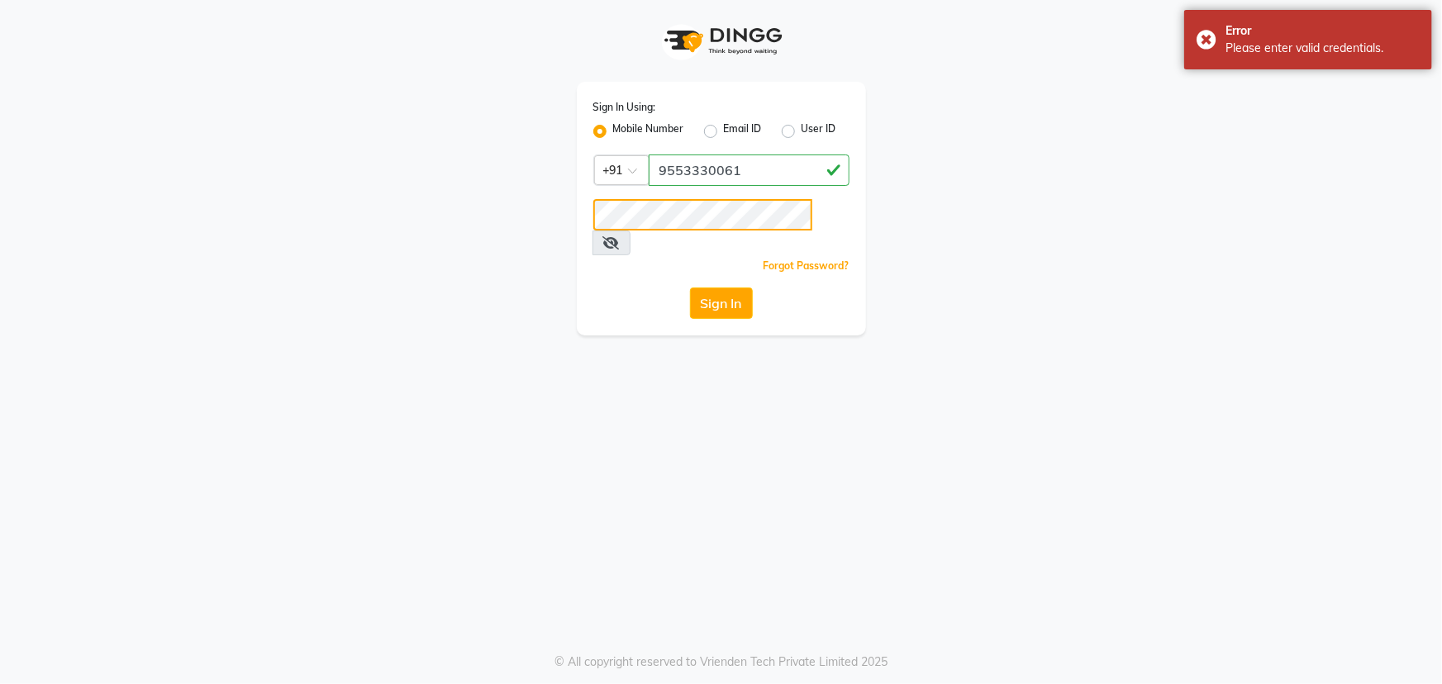
click at [690, 288] on button "Sign In" at bounding box center [721, 303] width 63 height 31
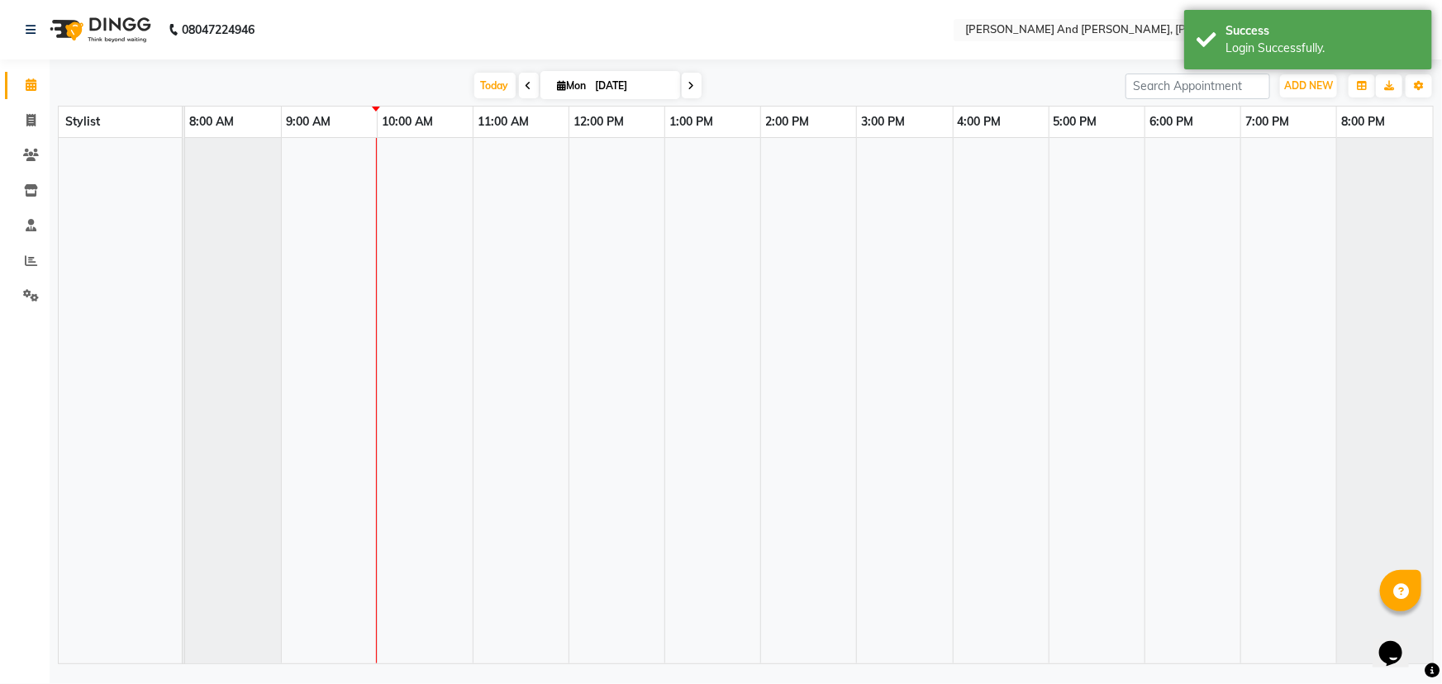
click at [26, 106] on li "Invoice" at bounding box center [25, 121] width 50 height 36
click at [28, 114] on icon at bounding box center [30, 120] width 9 height 12
select select "service"
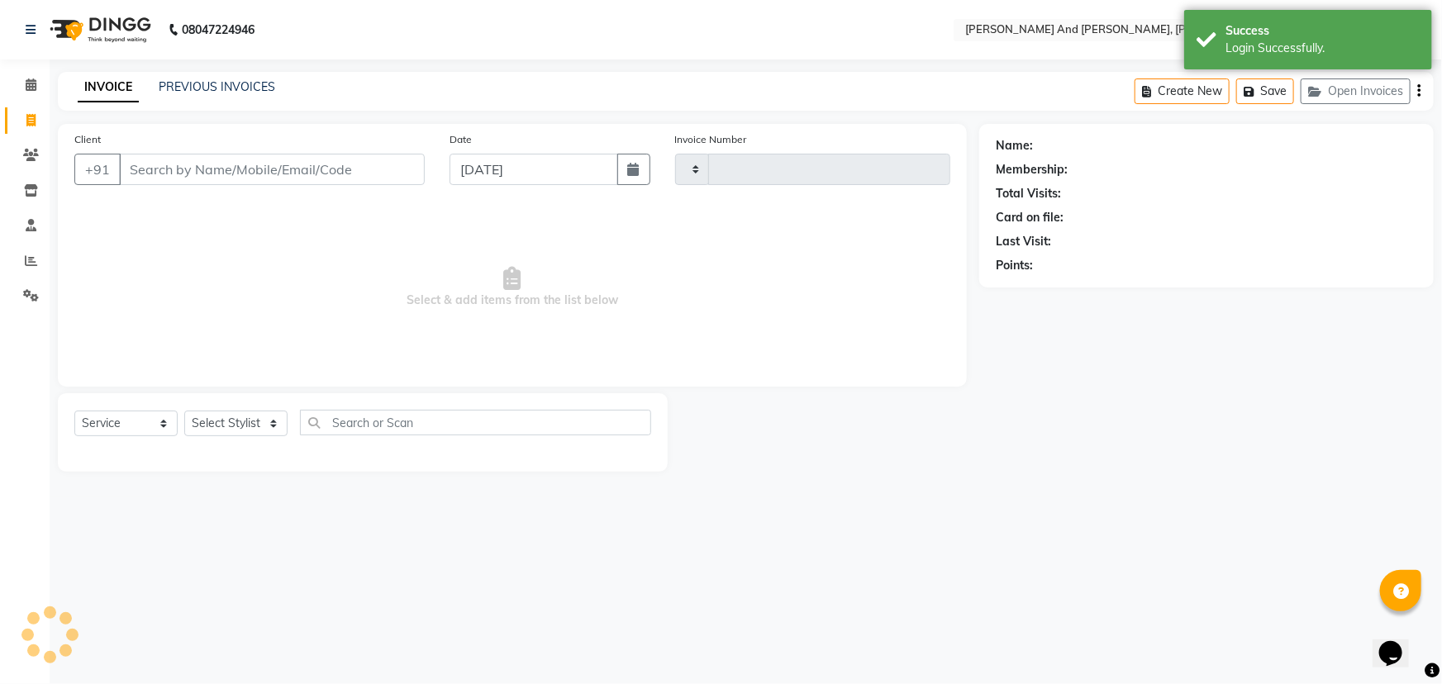
type input "2852"
select select "6766"
select select "P"
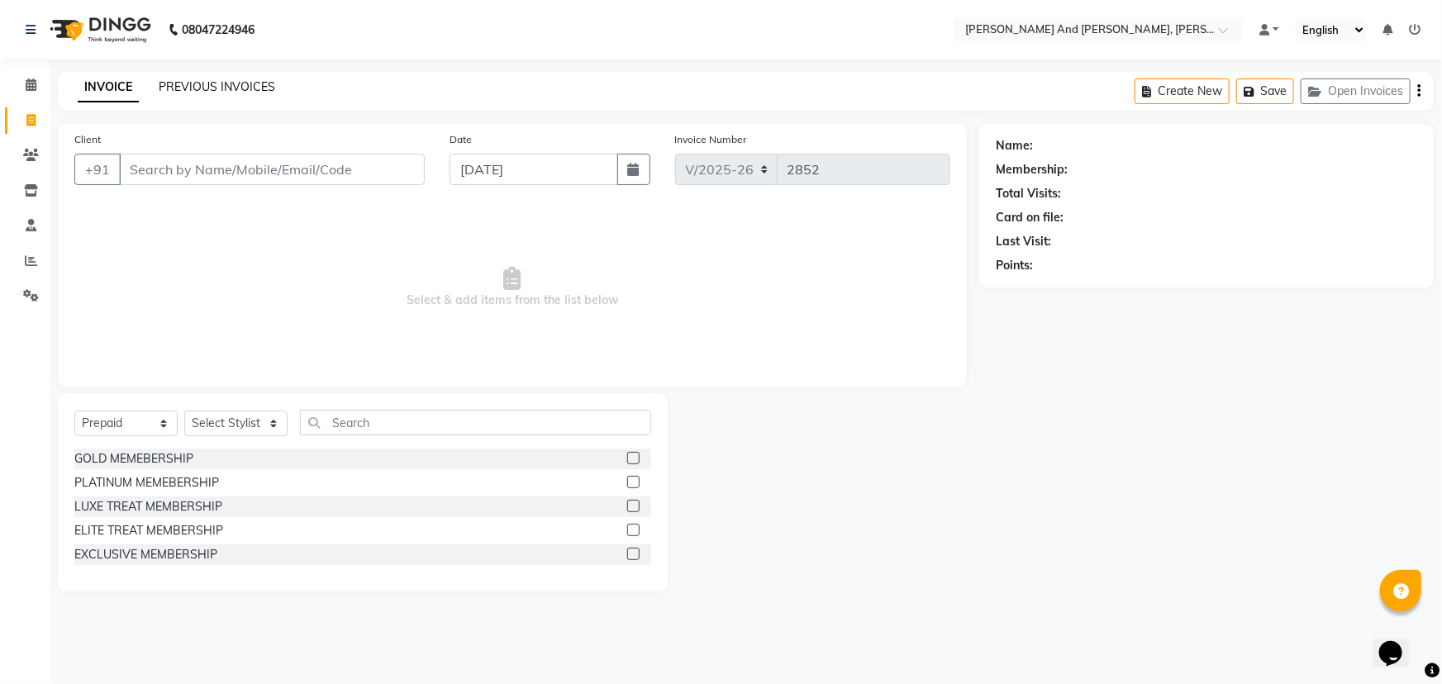
click at [215, 90] on link "PREVIOUS INVOICES" at bounding box center [217, 86] width 117 height 15
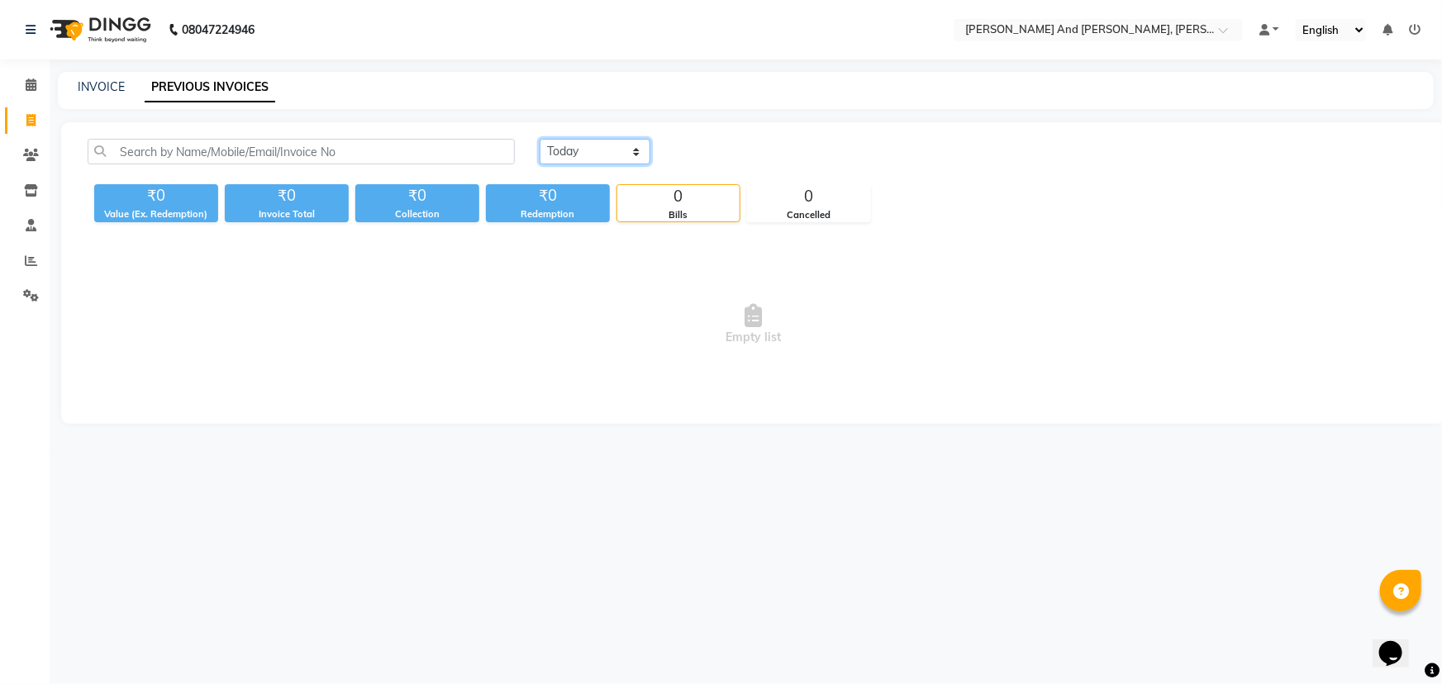
click at [583, 148] on select "[DATE] [DATE] Custom Range" at bounding box center [595, 152] width 111 height 26
select select "[DATE]"
click at [540, 139] on select "[DATE] [DATE] Custom Range" at bounding box center [595, 152] width 111 height 26
click at [33, 118] on icon at bounding box center [30, 120] width 9 height 12
select select "service"
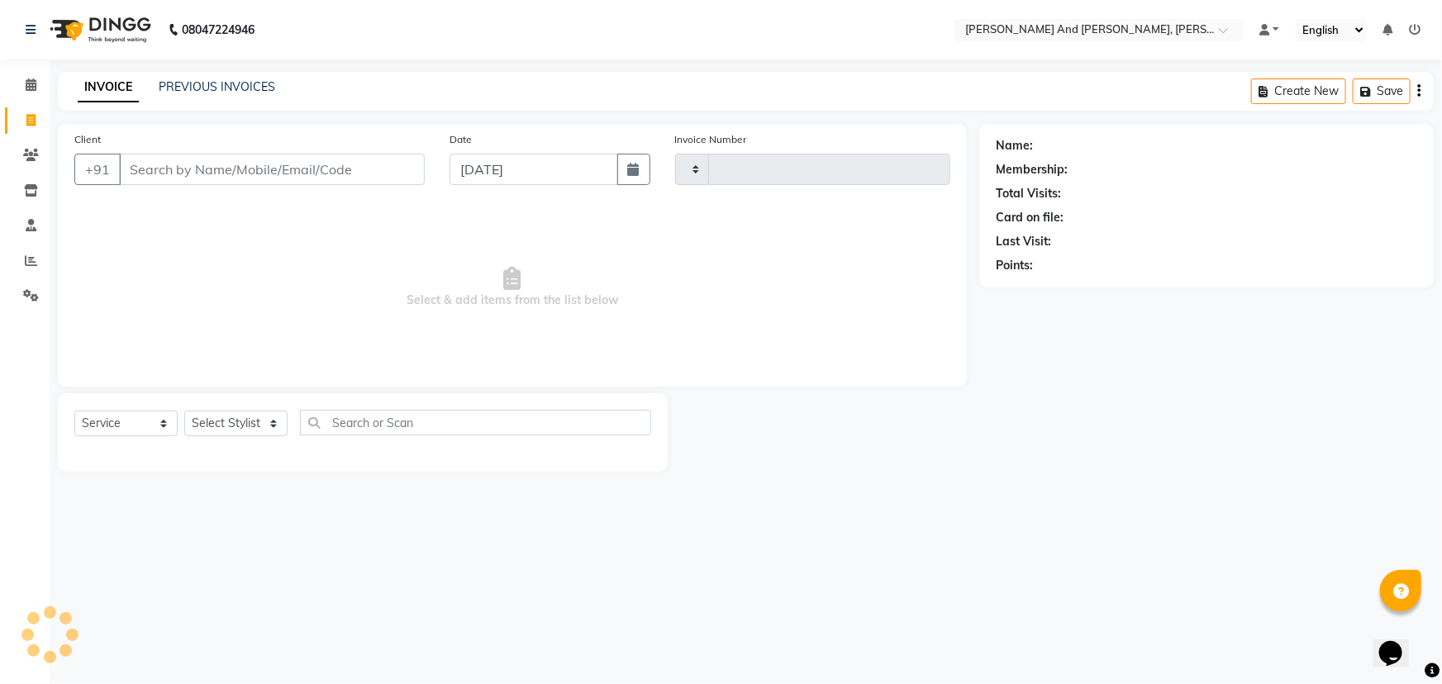
click at [33, 118] on icon at bounding box center [30, 120] width 9 height 12
select select "6766"
select select "P"
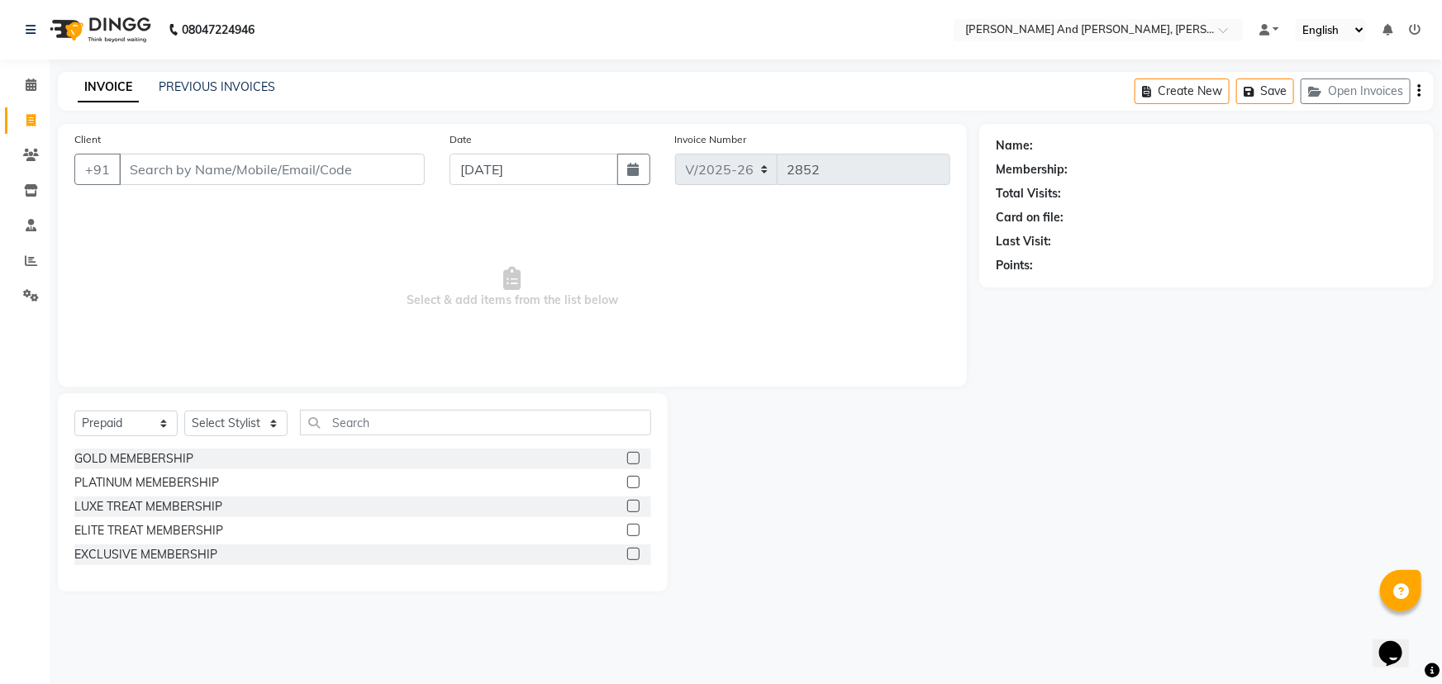
click at [33, 118] on icon at bounding box center [30, 120] width 9 height 12
select select "service"
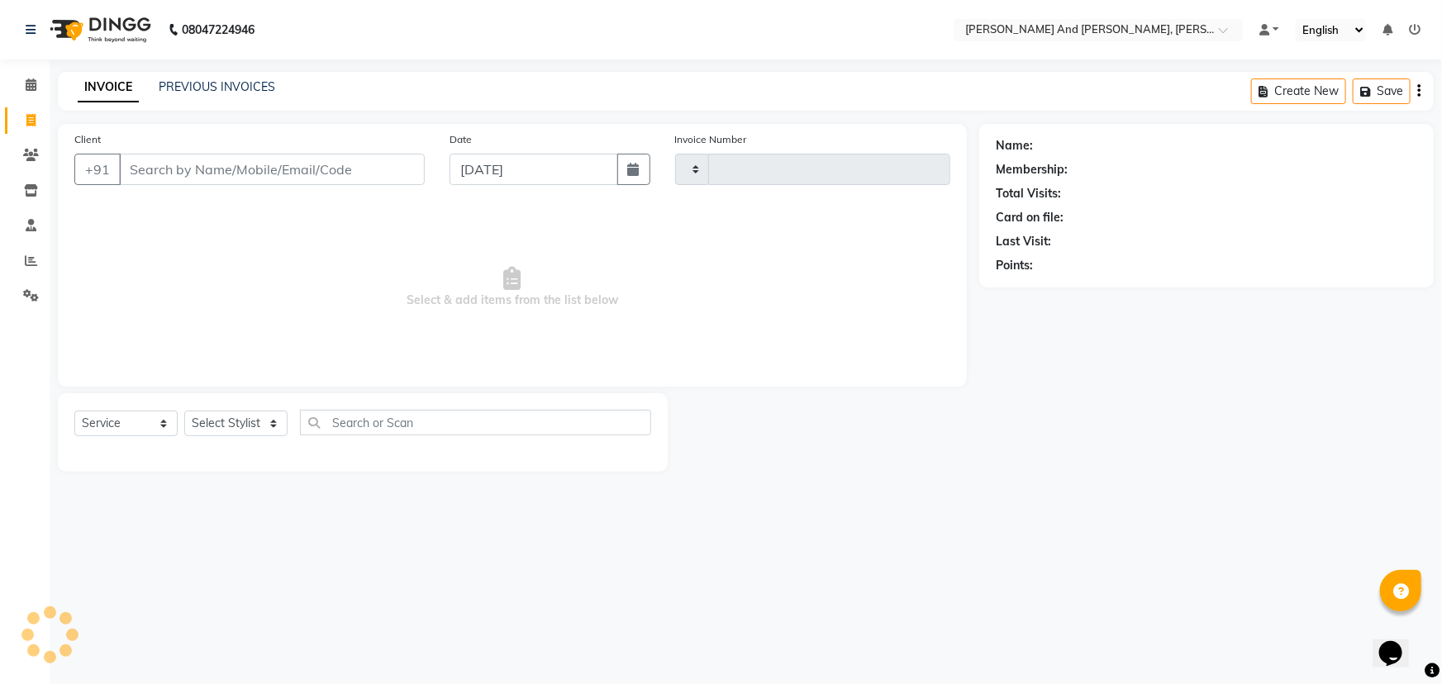
type input "2852"
select select "6766"
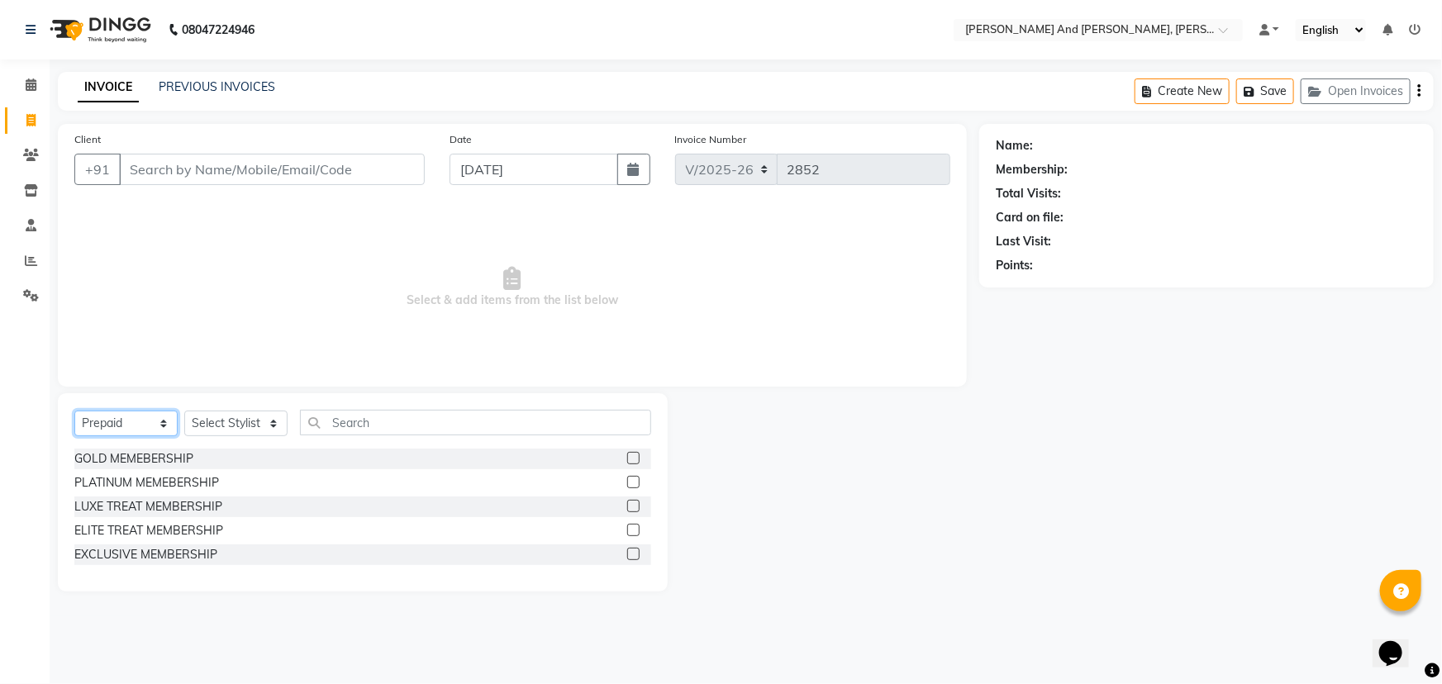
click at [132, 421] on select "Select Service Product Membership Package Voucher Prepaid Gift Card" at bounding box center [125, 424] width 103 height 26
select select "service"
click at [74, 411] on select "Select Service Product Membership Package Voucher Prepaid Gift Card" at bounding box center [125, 424] width 103 height 26
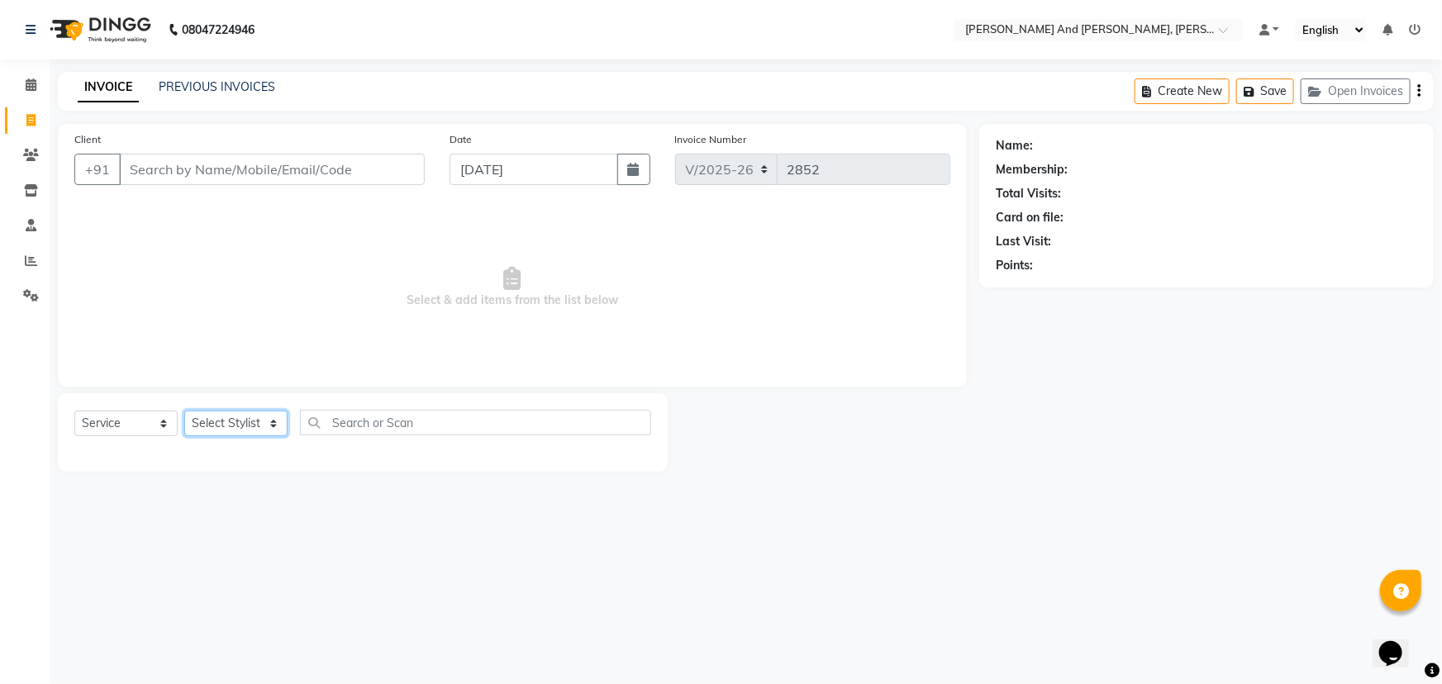
click at [245, 429] on select "Select Stylist ADITI AFREEN 2 [PERSON_NAME] [PERSON_NAME] [PERSON_NAME] 1 [PERS…" at bounding box center [235, 424] width 103 height 26
select select "86690"
click at [184, 411] on select "Select Stylist ADITI AFREEN 2 [PERSON_NAME] [PERSON_NAME] [PERSON_NAME] 1 [PERS…" at bounding box center [235, 424] width 103 height 26
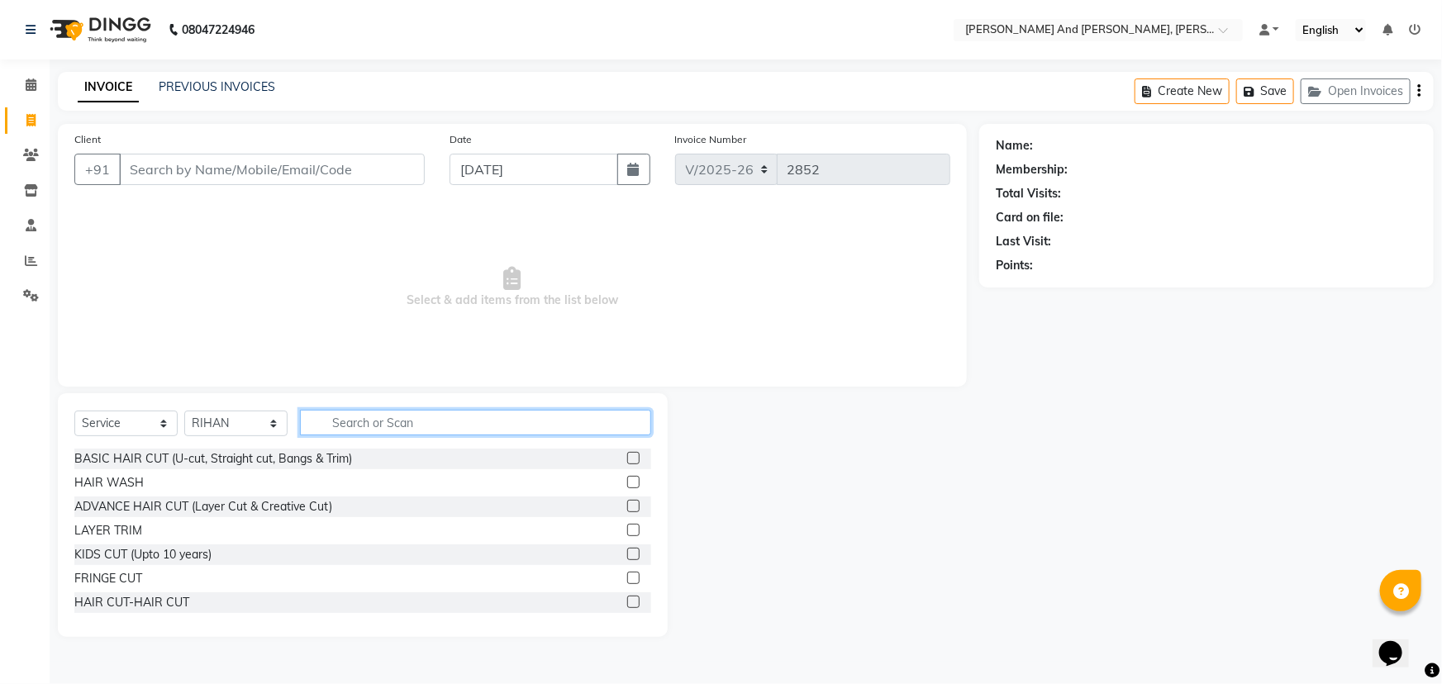
click at [381, 419] on input "text" at bounding box center [475, 423] width 351 height 26
type input "HAIR"
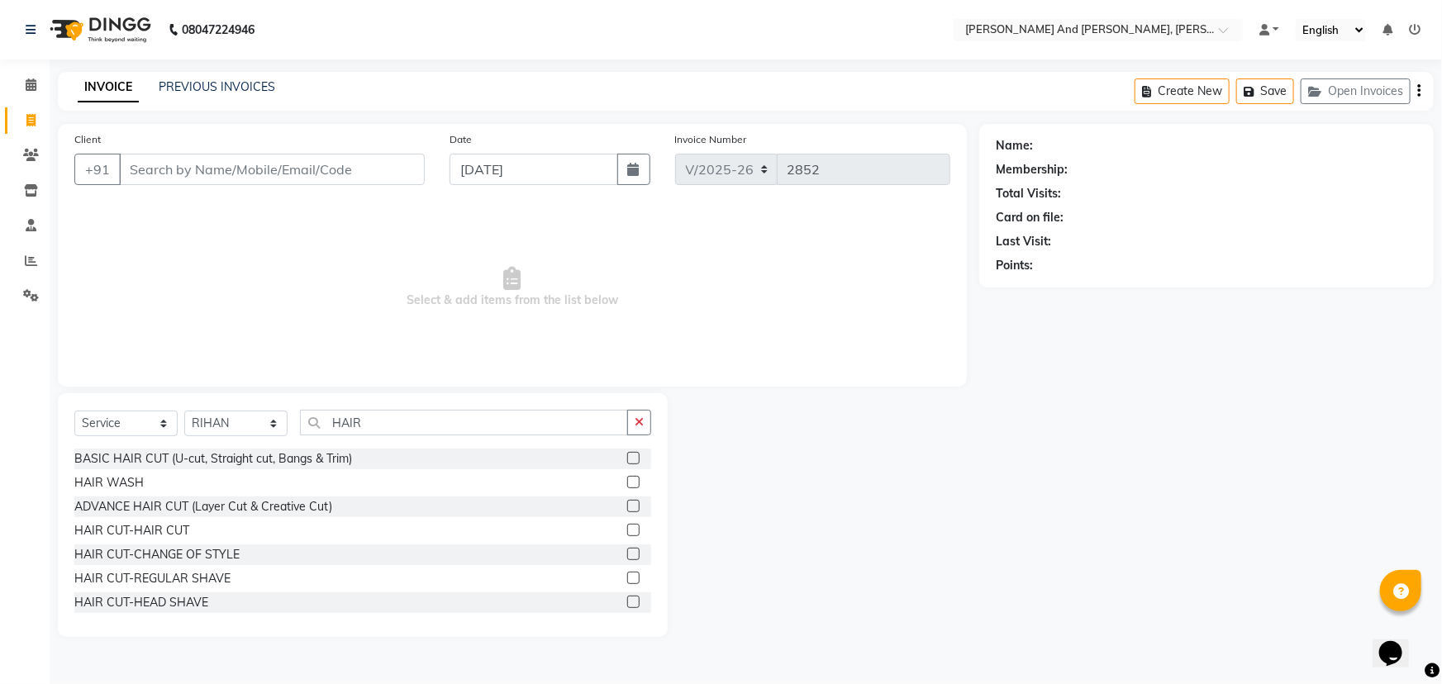
click at [627, 526] on label at bounding box center [633, 530] width 12 height 12
click at [627, 526] on input "checkbox" at bounding box center [632, 531] width 11 height 11
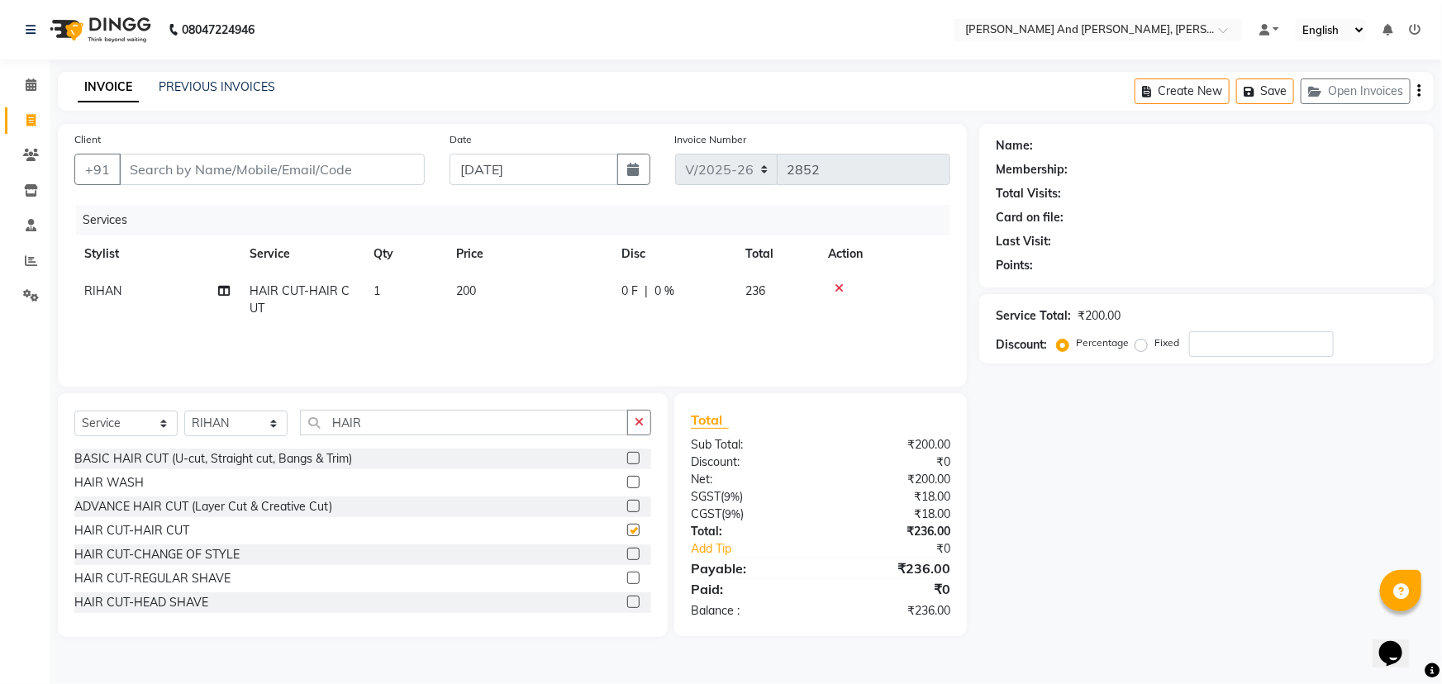
checkbox input "false"
drag, startPoint x: 386, startPoint y: 423, endPoint x: 241, endPoint y: 443, distance: 146.8
click at [241, 443] on div "Select Service Product Membership Package Voucher Prepaid Gift Card Select Styl…" at bounding box center [362, 429] width 577 height 39
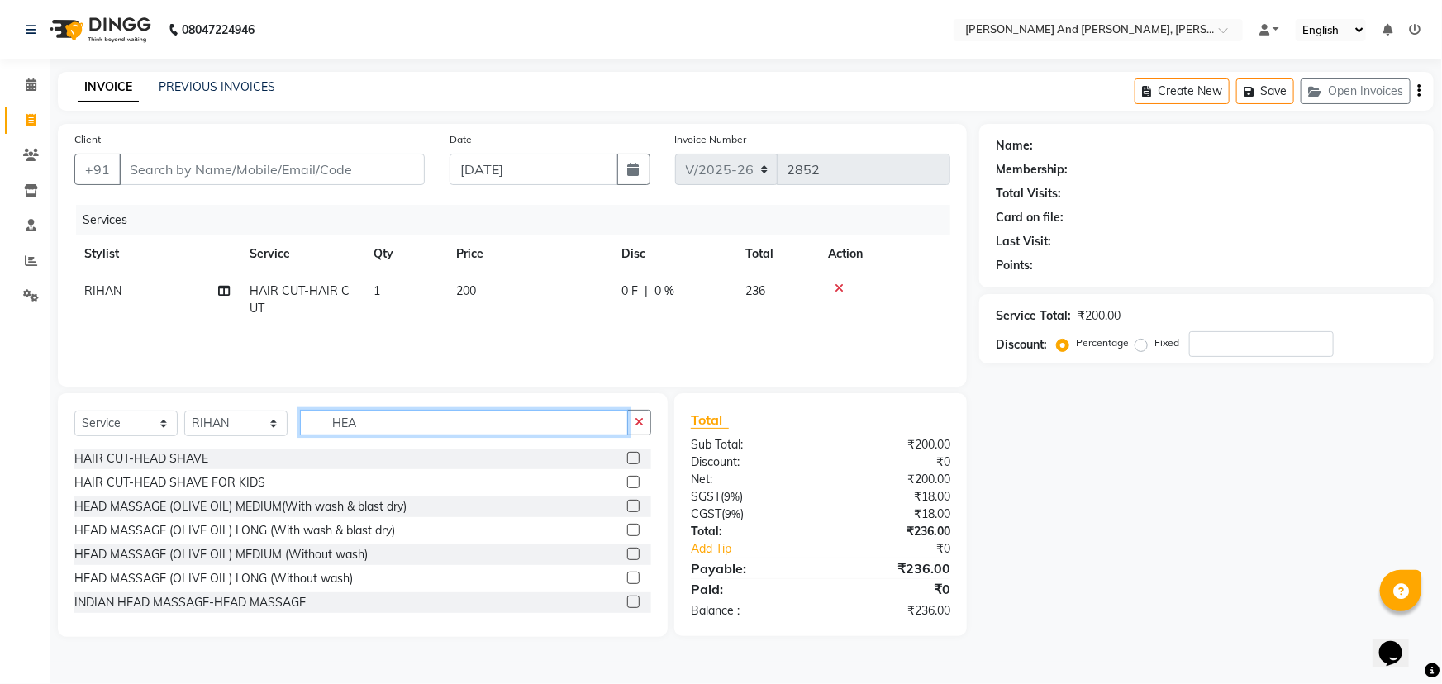
type input "HEA"
click at [627, 601] on label at bounding box center [633, 602] width 12 height 12
click at [627, 601] on input "checkbox" at bounding box center [632, 603] width 11 height 11
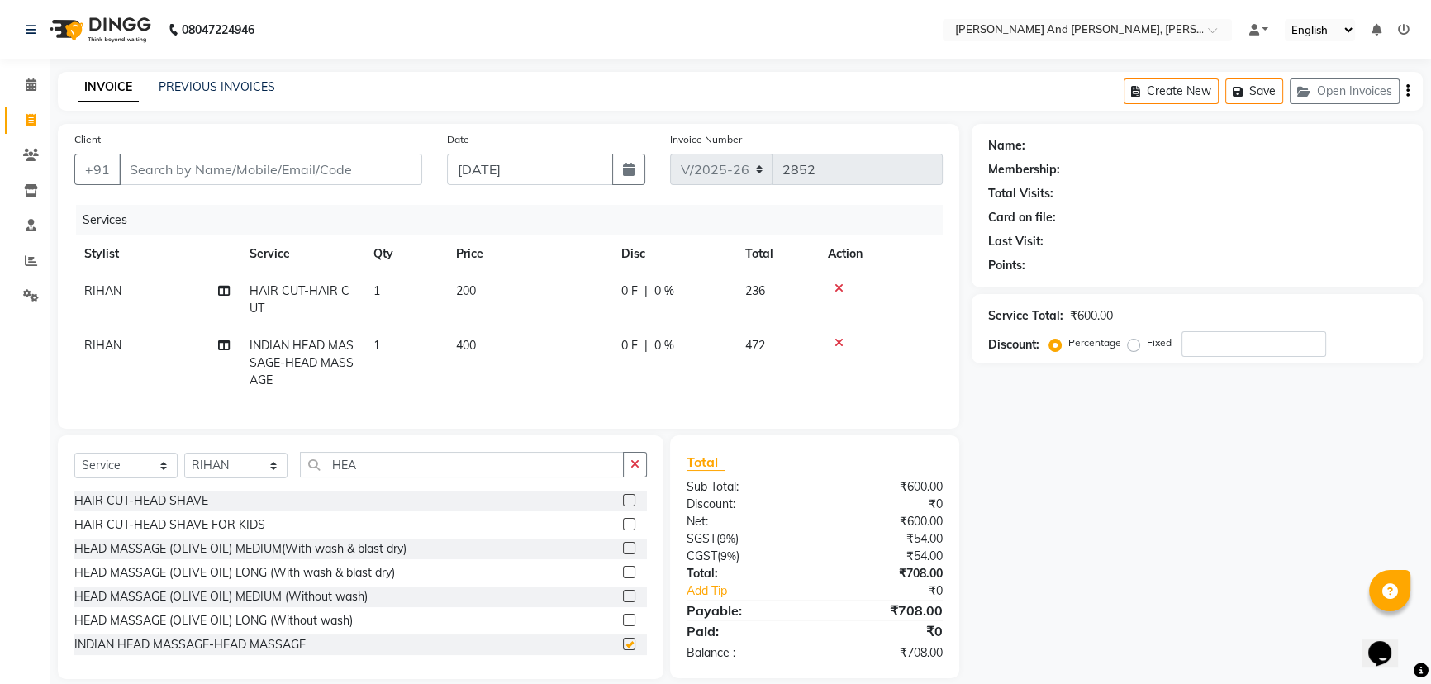
checkbox input "false"
click at [470, 360] on td "400" at bounding box center [528, 363] width 165 height 72
select select "86690"
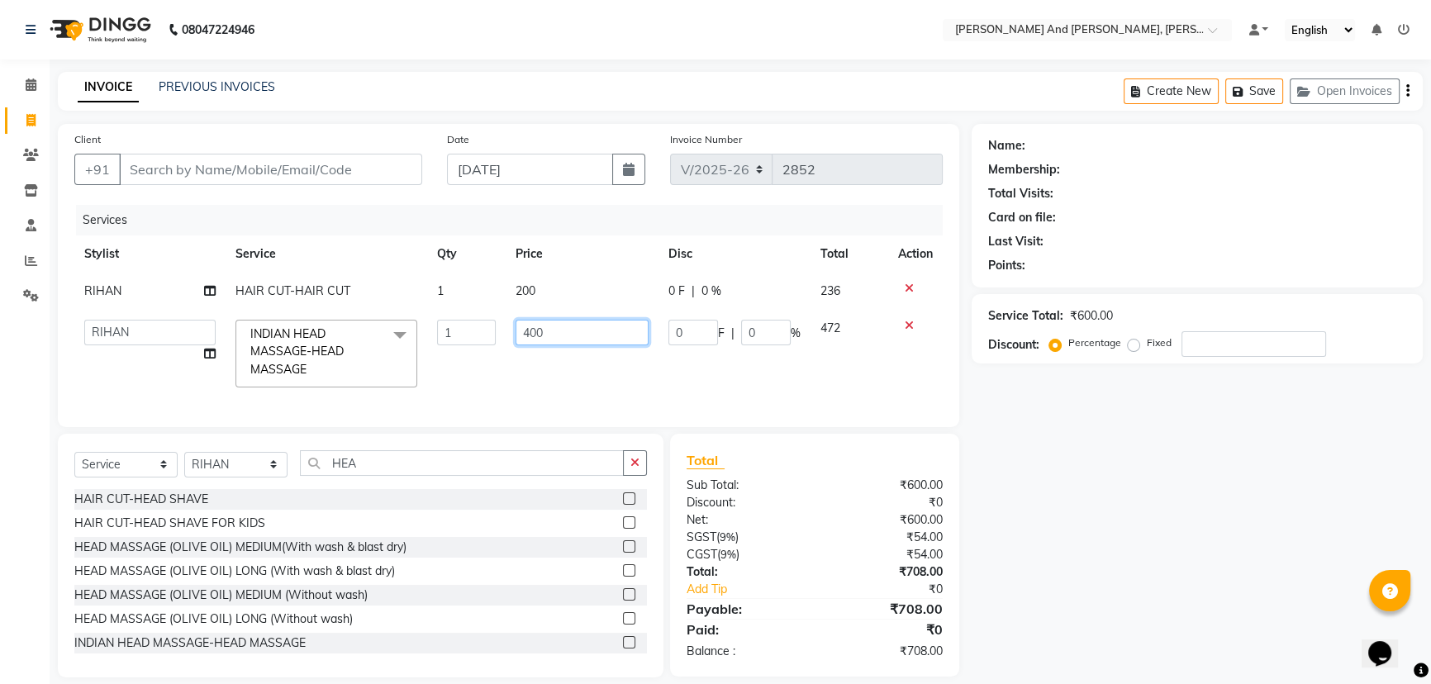
click at [599, 337] on input "400" at bounding box center [582, 333] width 133 height 26
type input "4"
type input "350"
click at [645, 393] on tr "ADITI AFREEN 2 [PERSON_NAME] [PERSON_NAME] [PERSON_NAME] 1 [PERSON_NAME] NCC FR…" at bounding box center [508, 354] width 869 height 88
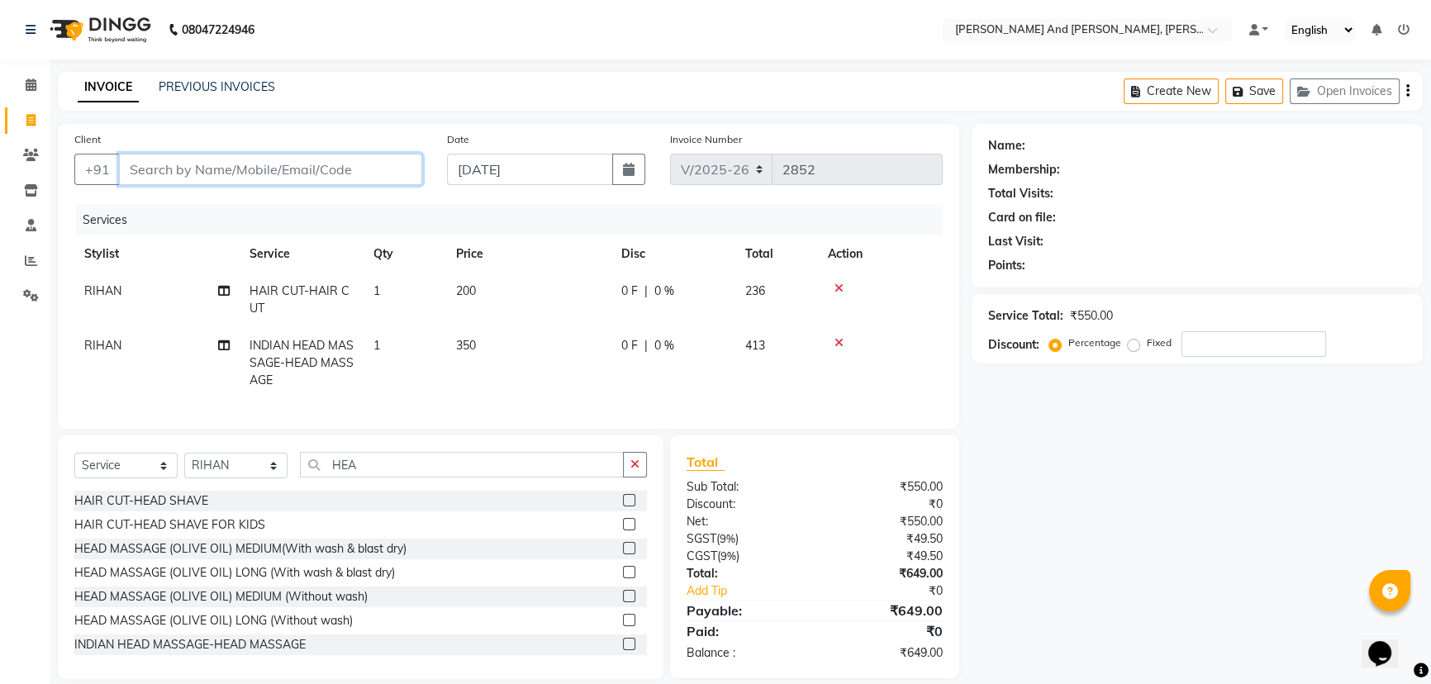
click at [282, 166] on input "Client" at bounding box center [270, 169] width 303 height 31
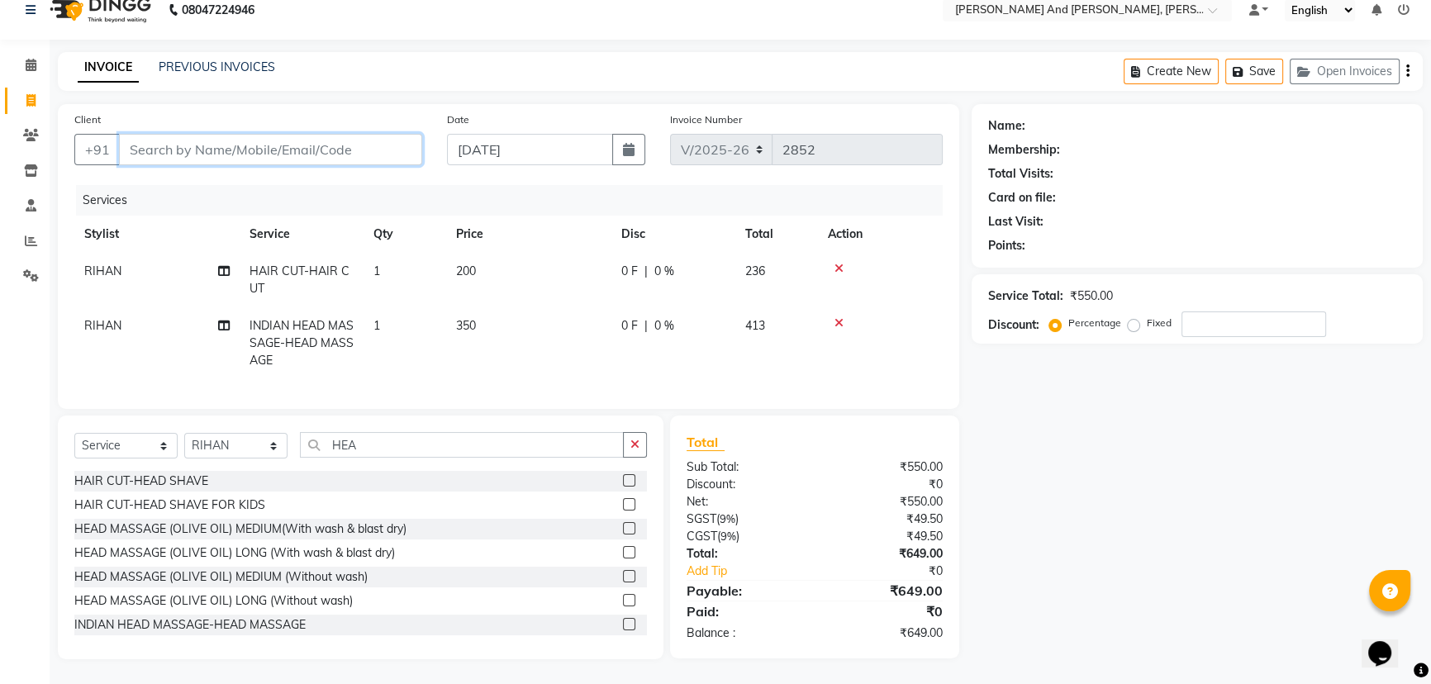
scroll to position [31, 0]
click at [253, 134] on input "Client" at bounding box center [270, 149] width 303 height 31
type input "9"
type input "0"
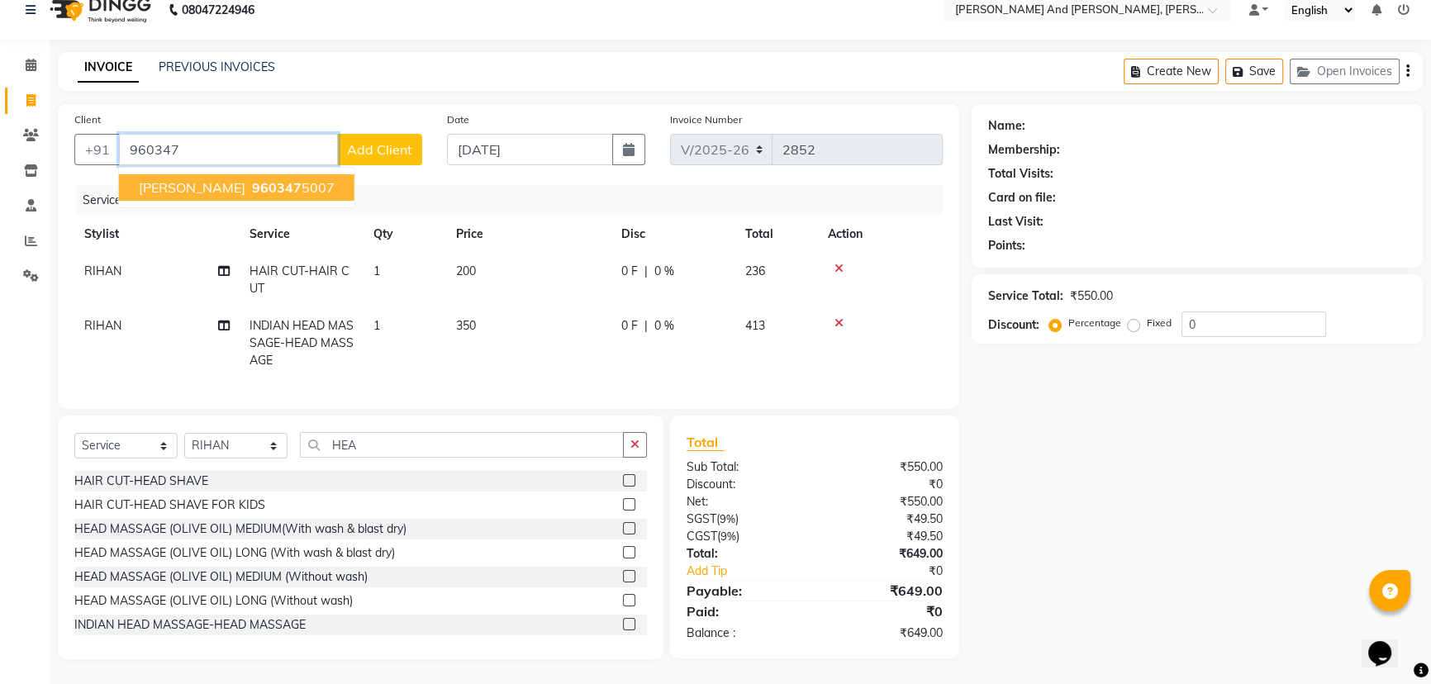
click at [270, 174] on button "[PERSON_NAME] 960347 5007" at bounding box center [237, 187] width 236 height 26
type input "9603475007"
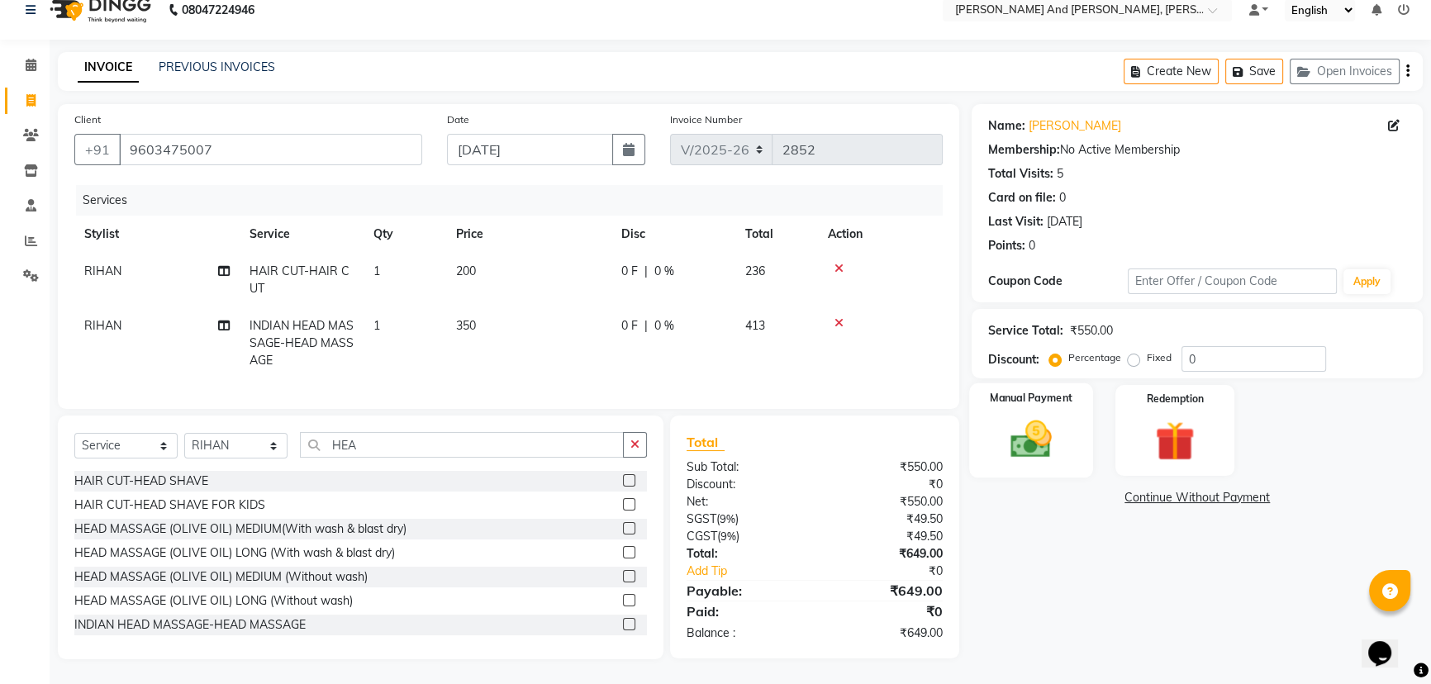
click at [1053, 416] on img at bounding box center [1031, 439] width 67 height 47
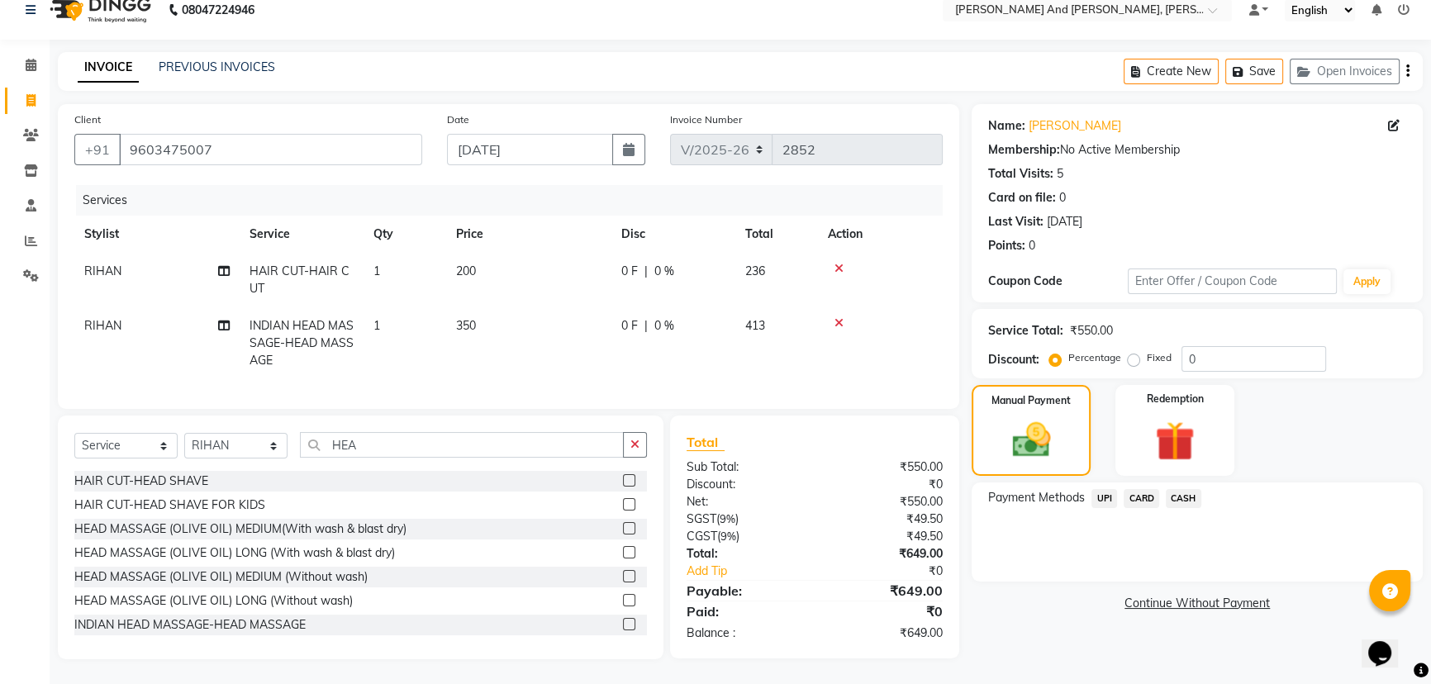
click at [1108, 489] on span "UPI" at bounding box center [1105, 498] width 26 height 19
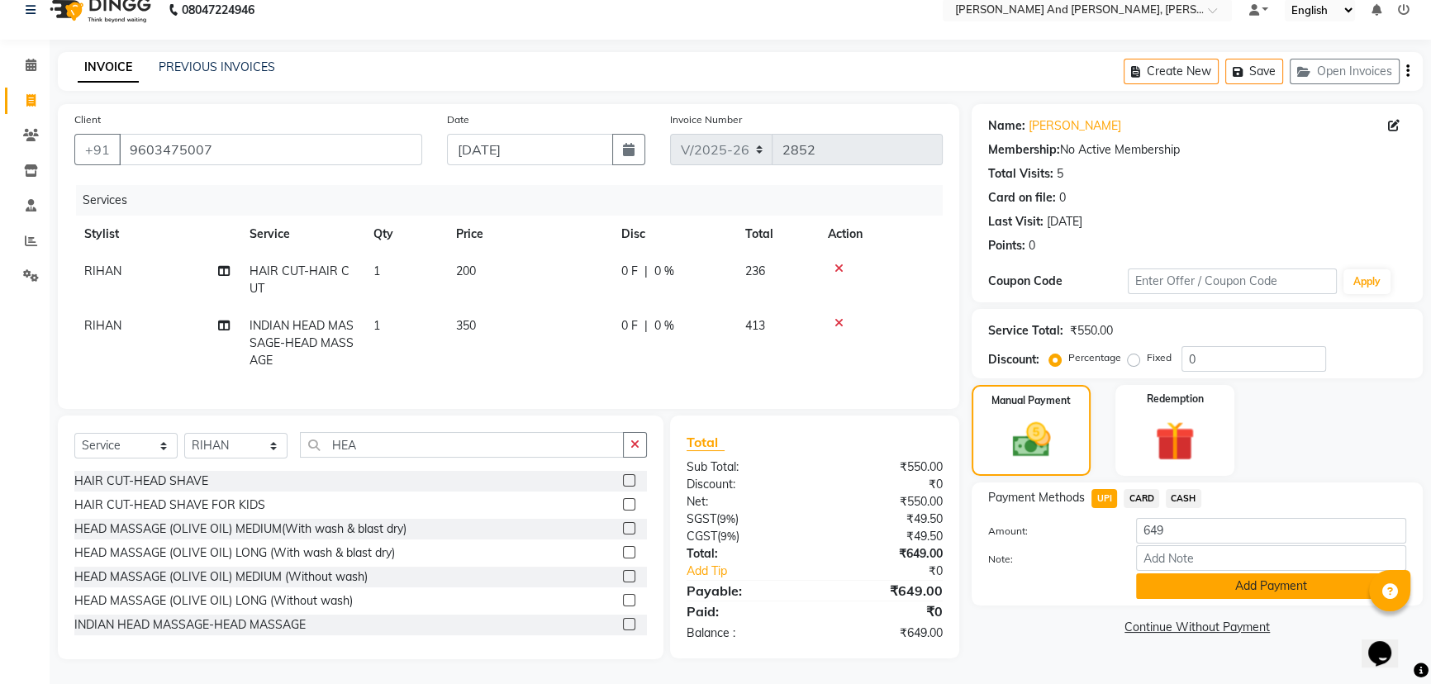
click at [1182, 574] on button "Add Payment" at bounding box center [1271, 587] width 270 height 26
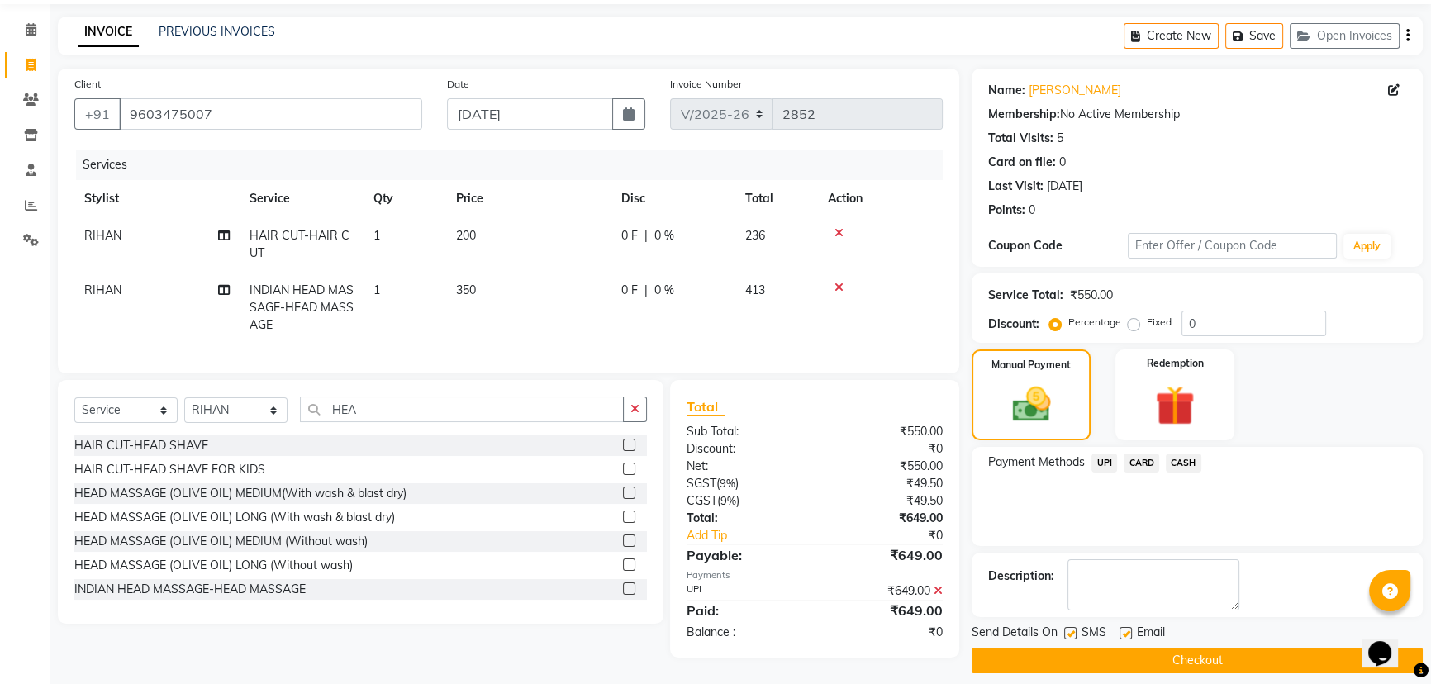
scroll to position [68, 0]
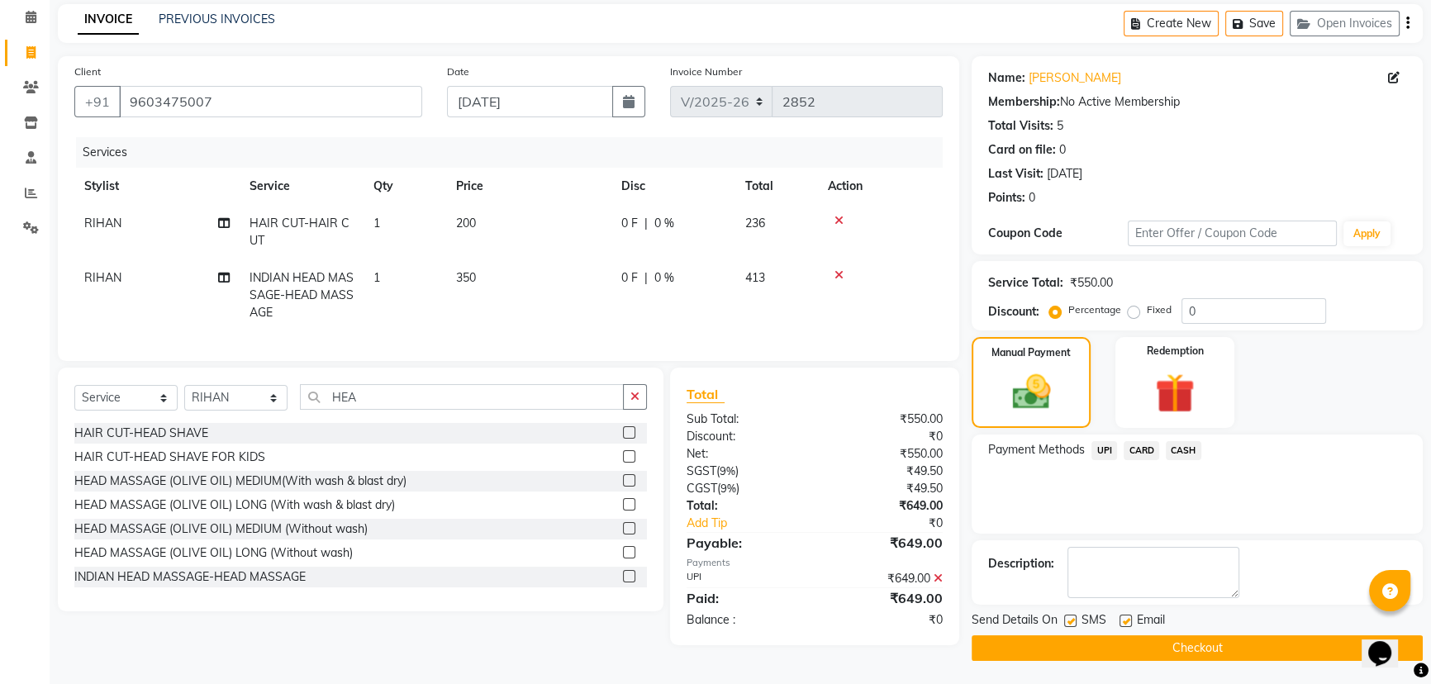
click at [1163, 648] on button "Checkout" at bounding box center [1197, 649] width 451 height 26
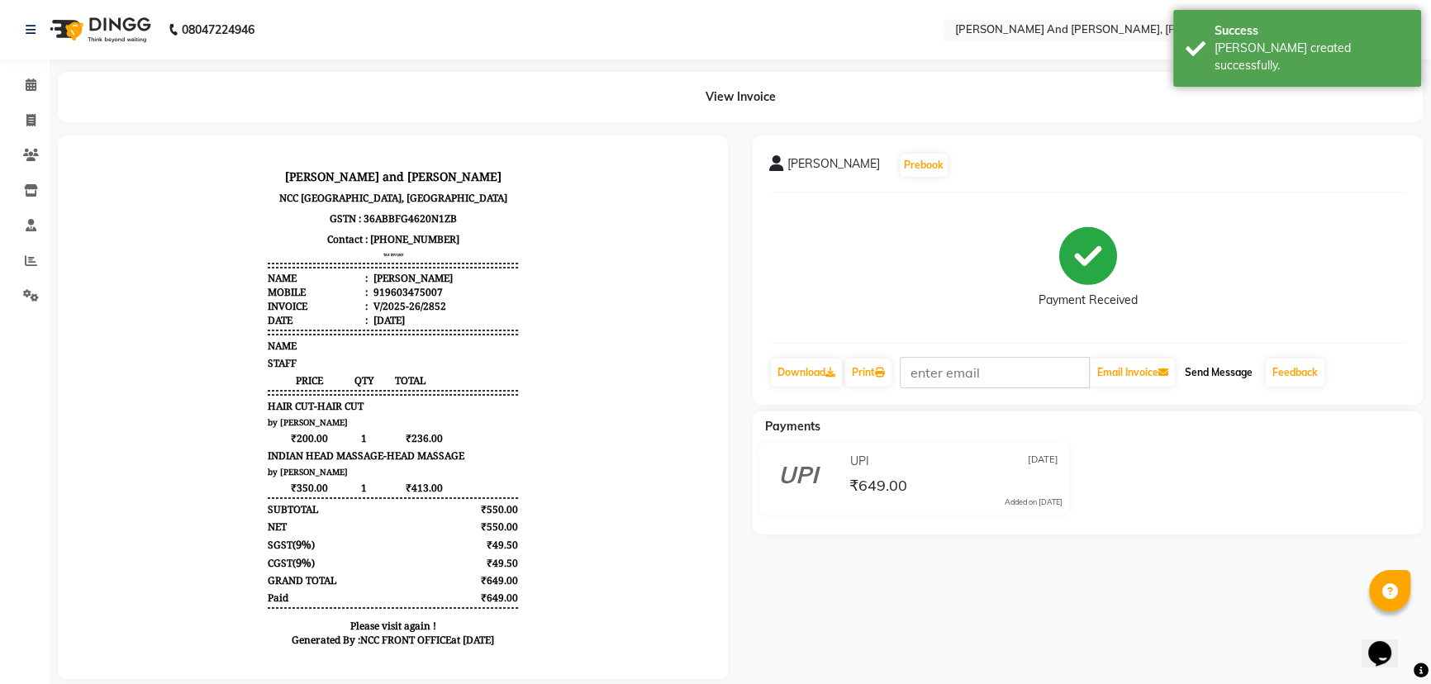
click at [1210, 369] on button "Send Message" at bounding box center [1219, 373] width 81 height 28
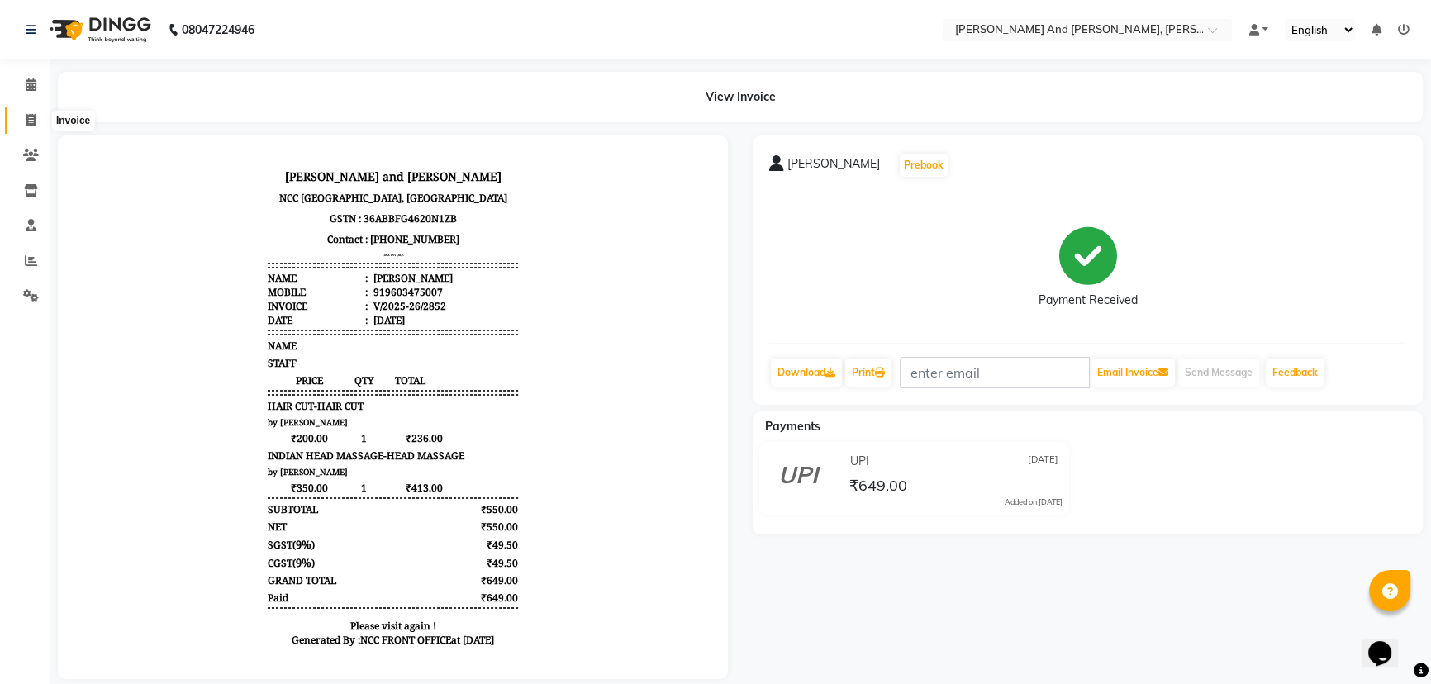
click at [31, 120] on icon at bounding box center [30, 120] width 9 height 12
select select "service"
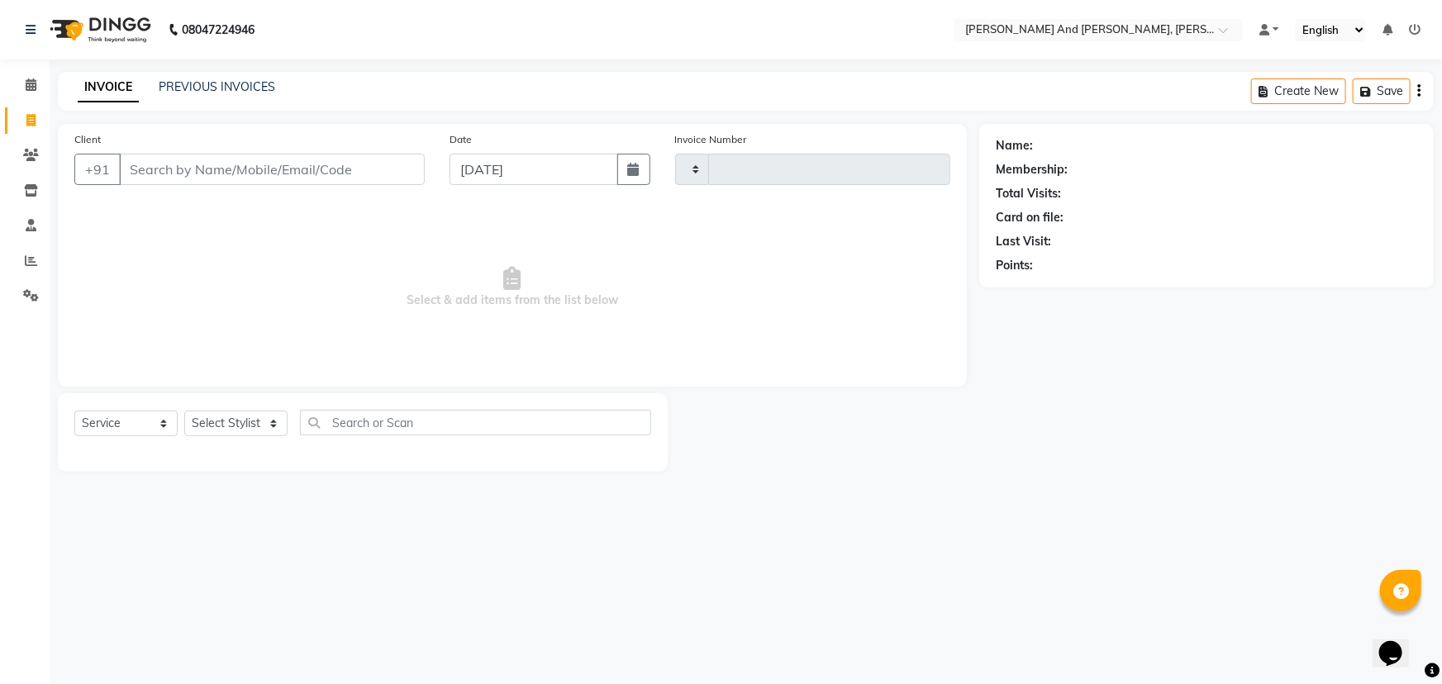
click at [31, 120] on icon at bounding box center [30, 120] width 9 height 12
select select "service"
type input "2853"
select select "6766"
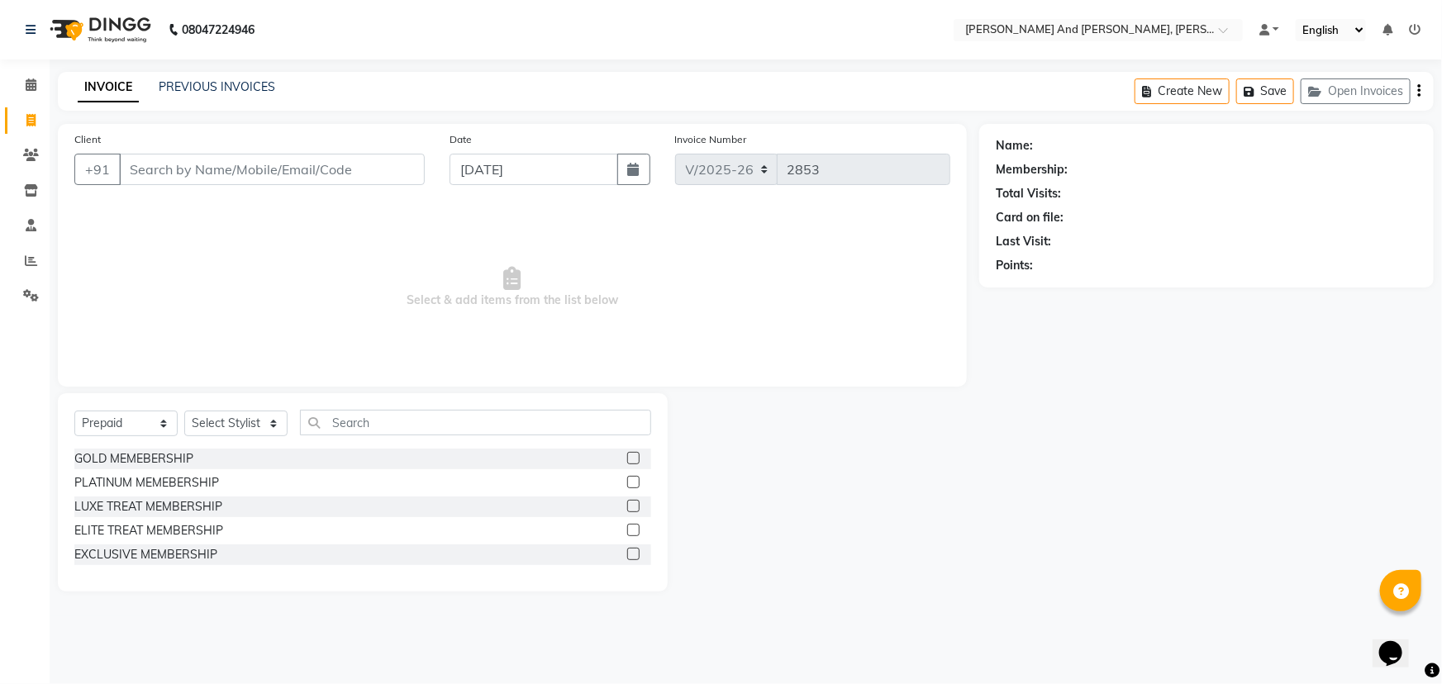
click at [995, 469] on div "Name: Membership: Total Visits: Card on file: Last Visit: Points:" at bounding box center [1212, 358] width 467 height 468
click at [139, 422] on select "Select Service Product Membership Package Voucher Prepaid Gift Card" at bounding box center [125, 424] width 103 height 26
select select "service"
click at [74, 411] on select "Select Service Product Membership Package Voucher Prepaid Gift Card" at bounding box center [125, 424] width 103 height 26
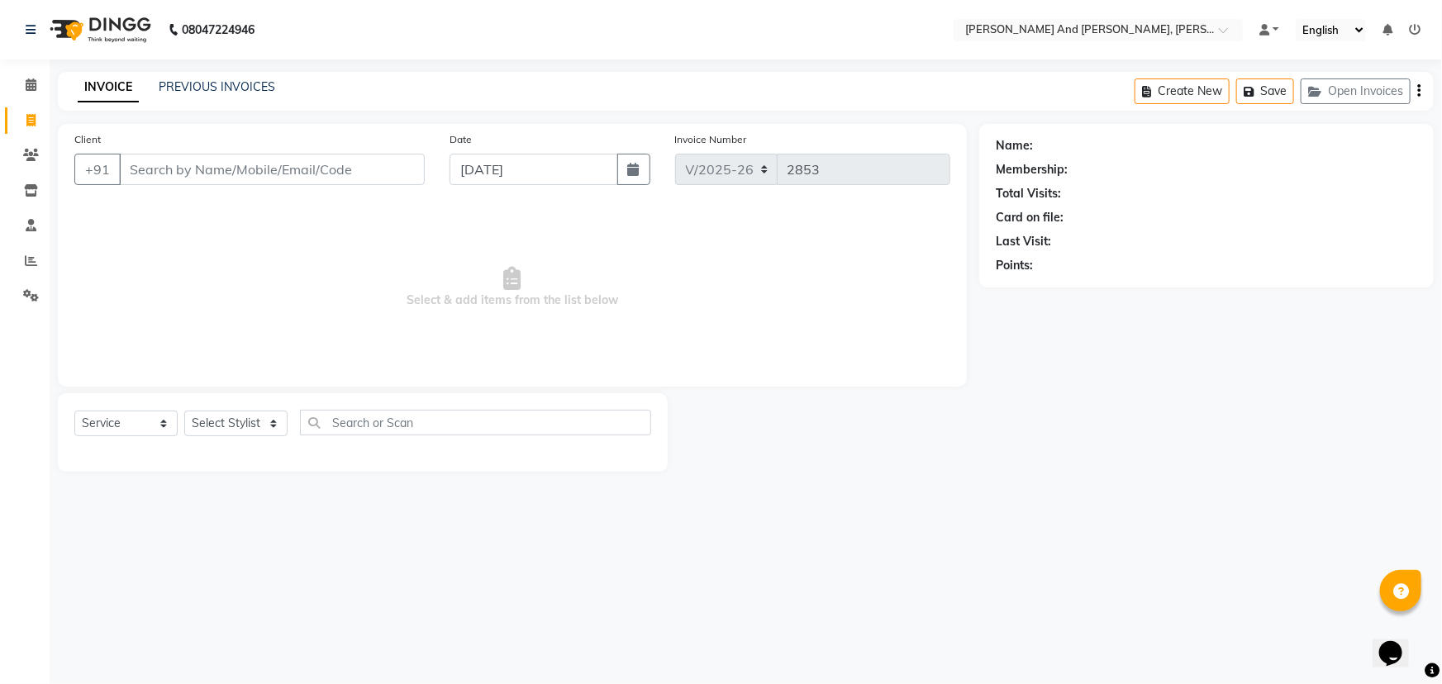
click at [231, 405] on div "Select Service Product Membership Package Voucher Prepaid Gift Card Select Styl…" at bounding box center [363, 432] width 610 height 79
click at [240, 421] on select "Select Stylist ADITI AFREEN 2 [PERSON_NAME] [PERSON_NAME] [PERSON_NAME] 1 [PERS…" at bounding box center [235, 424] width 103 height 26
select select "87929"
click at [184, 411] on select "Select Stylist ADITI AFREEN 2 [PERSON_NAME] [PERSON_NAME] [PERSON_NAME] 1 [PERS…" at bounding box center [235, 424] width 103 height 26
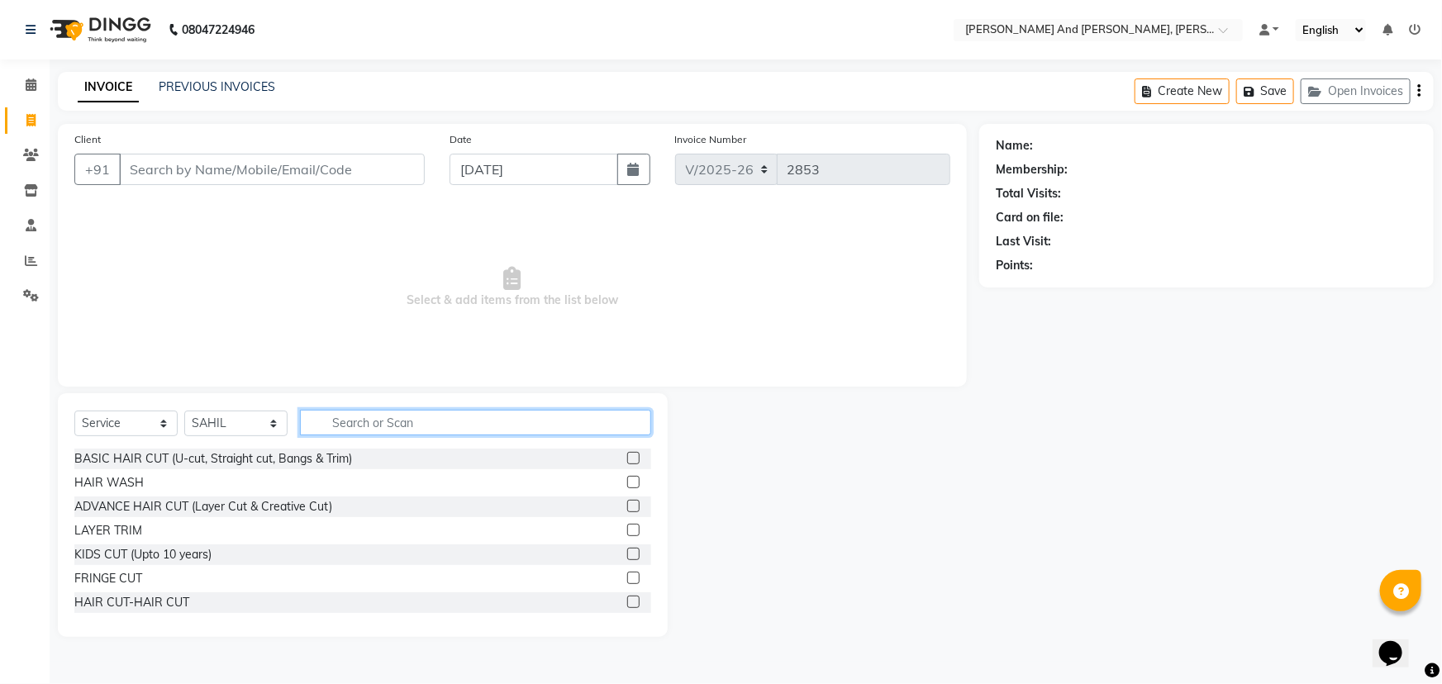
click at [455, 421] on input "text" at bounding box center [475, 423] width 351 height 26
type input "HAIR"
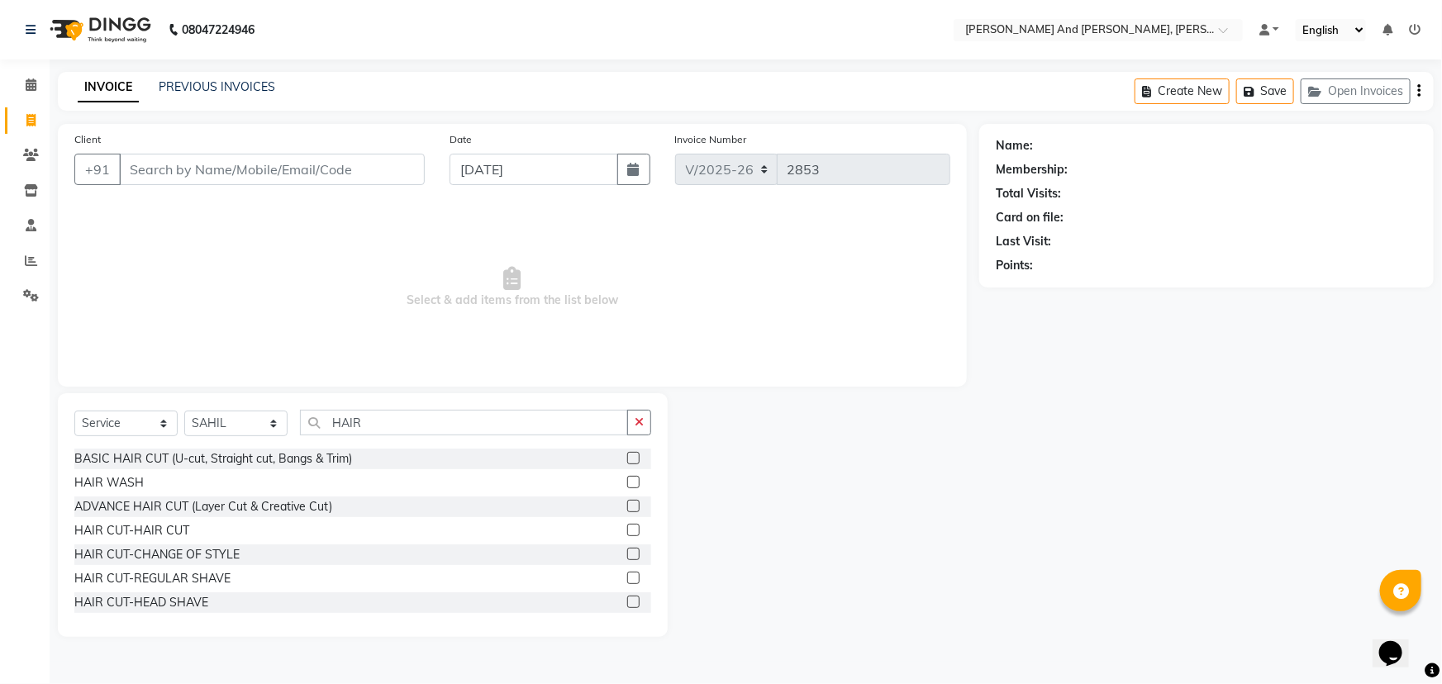
click at [627, 530] on label at bounding box center [633, 530] width 12 height 12
click at [627, 530] on input "checkbox" at bounding box center [632, 531] width 11 height 11
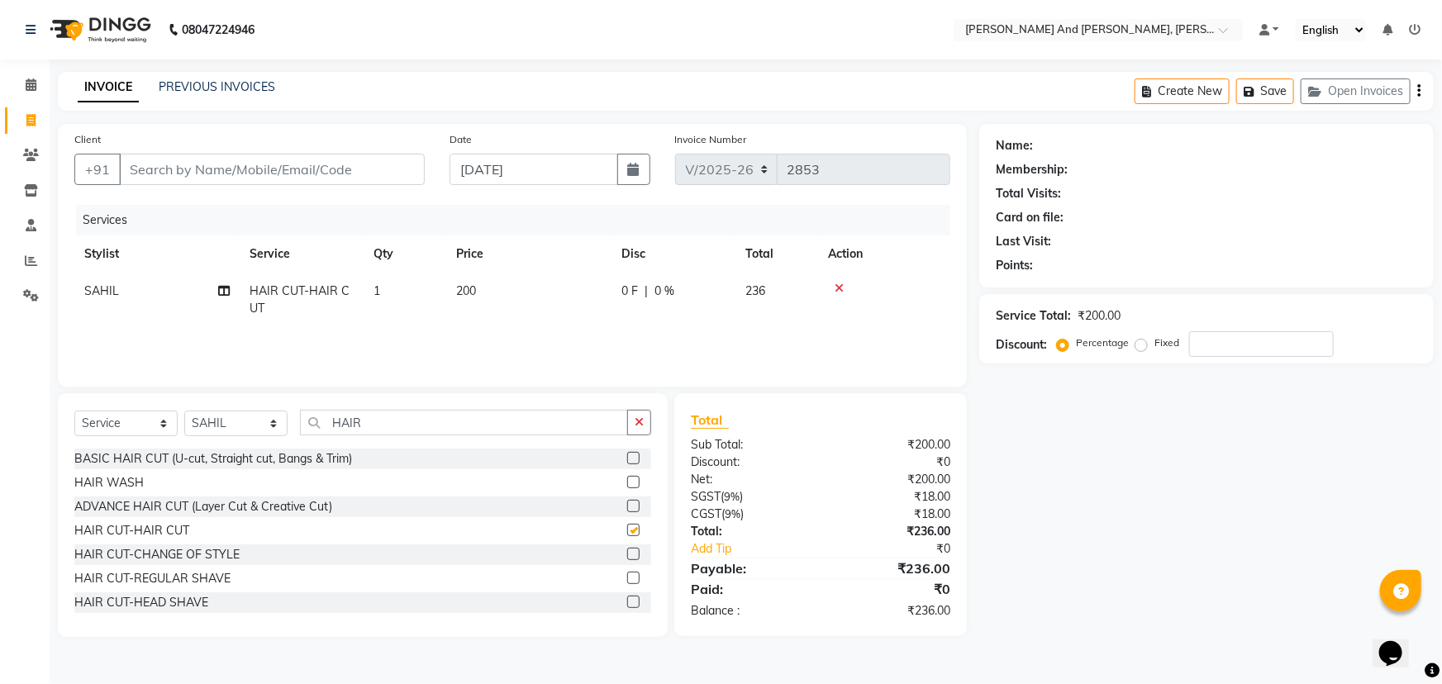
checkbox input "false"
drag, startPoint x: 379, startPoint y: 421, endPoint x: 224, endPoint y: 424, distance: 155.4
click at [225, 424] on div "Select Service Product Membership Package Voucher Prepaid Gift Card Select Styl…" at bounding box center [362, 429] width 577 height 39
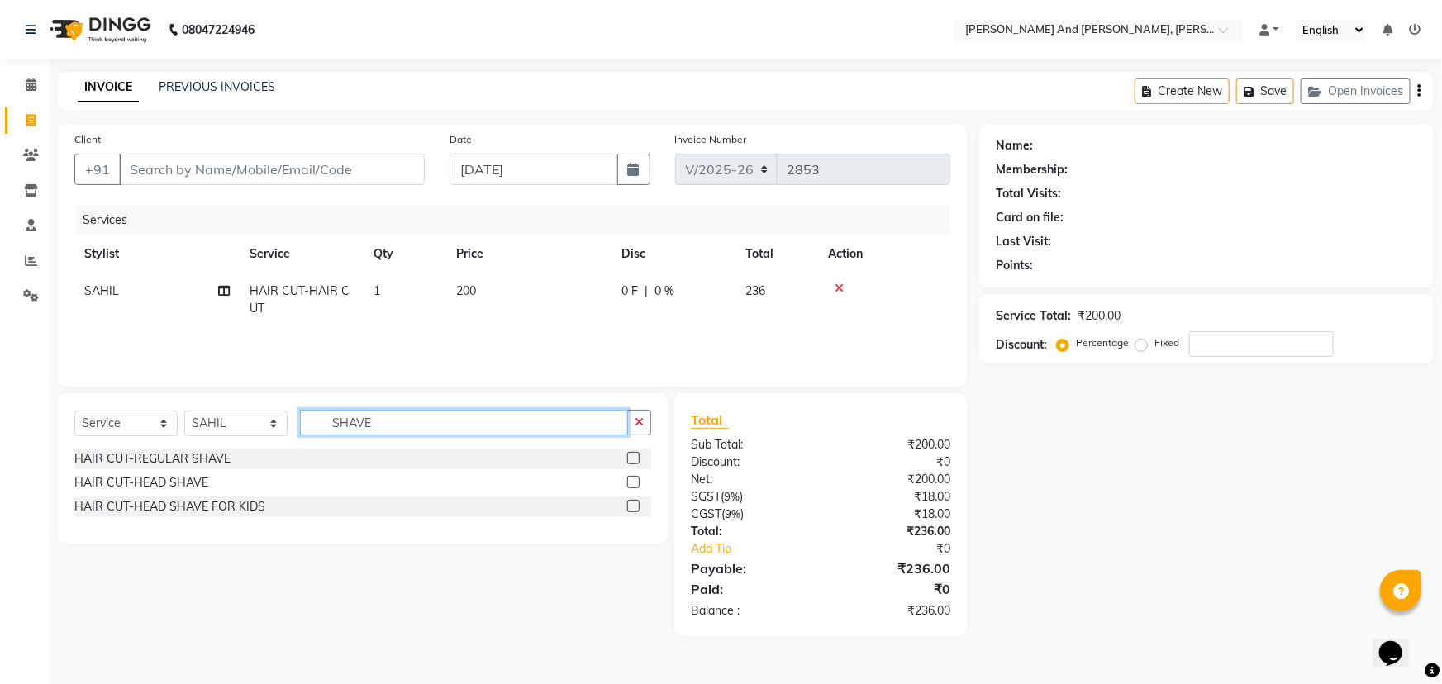
type input "SHAVE"
click at [636, 458] on label at bounding box center [633, 458] width 12 height 12
click at [636, 458] on input "checkbox" at bounding box center [632, 459] width 11 height 11
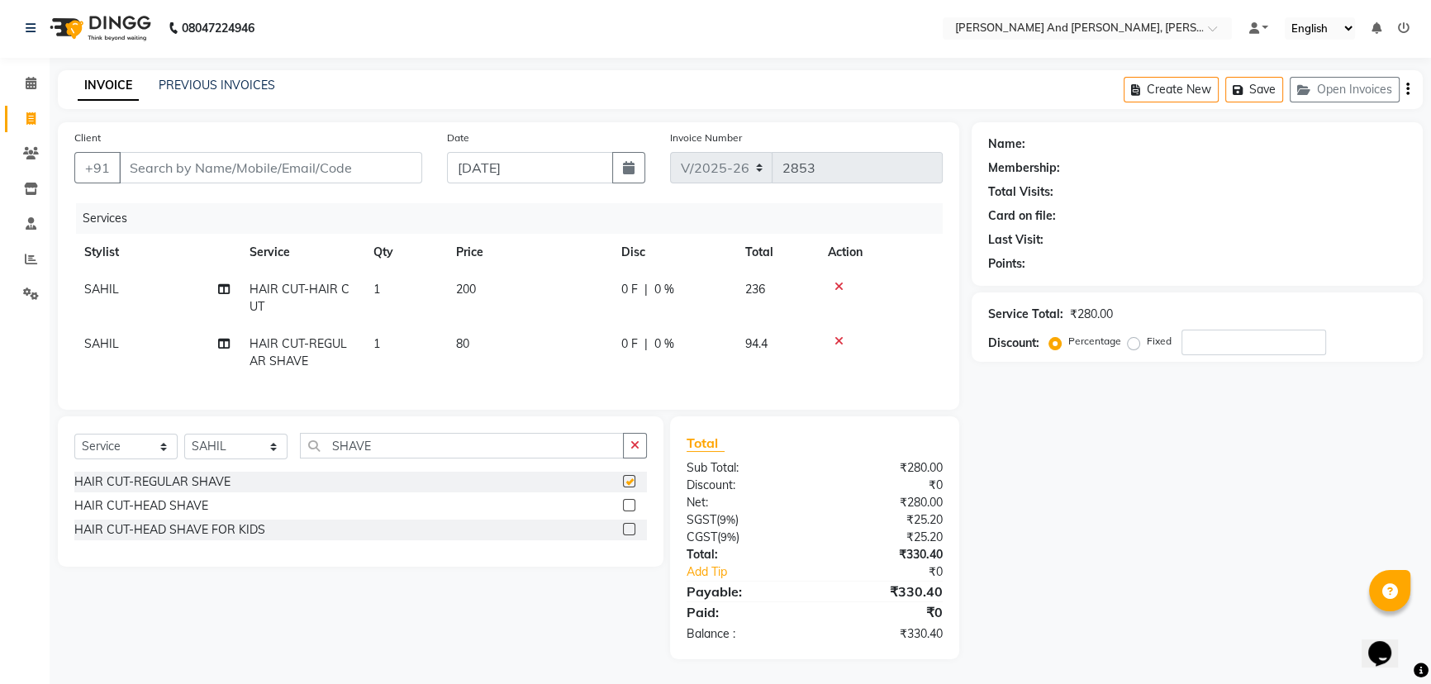
scroll to position [13, 0]
checkbox input "false"
click at [228, 159] on input "Client" at bounding box center [270, 167] width 303 height 31
type input "S"
type input "0"
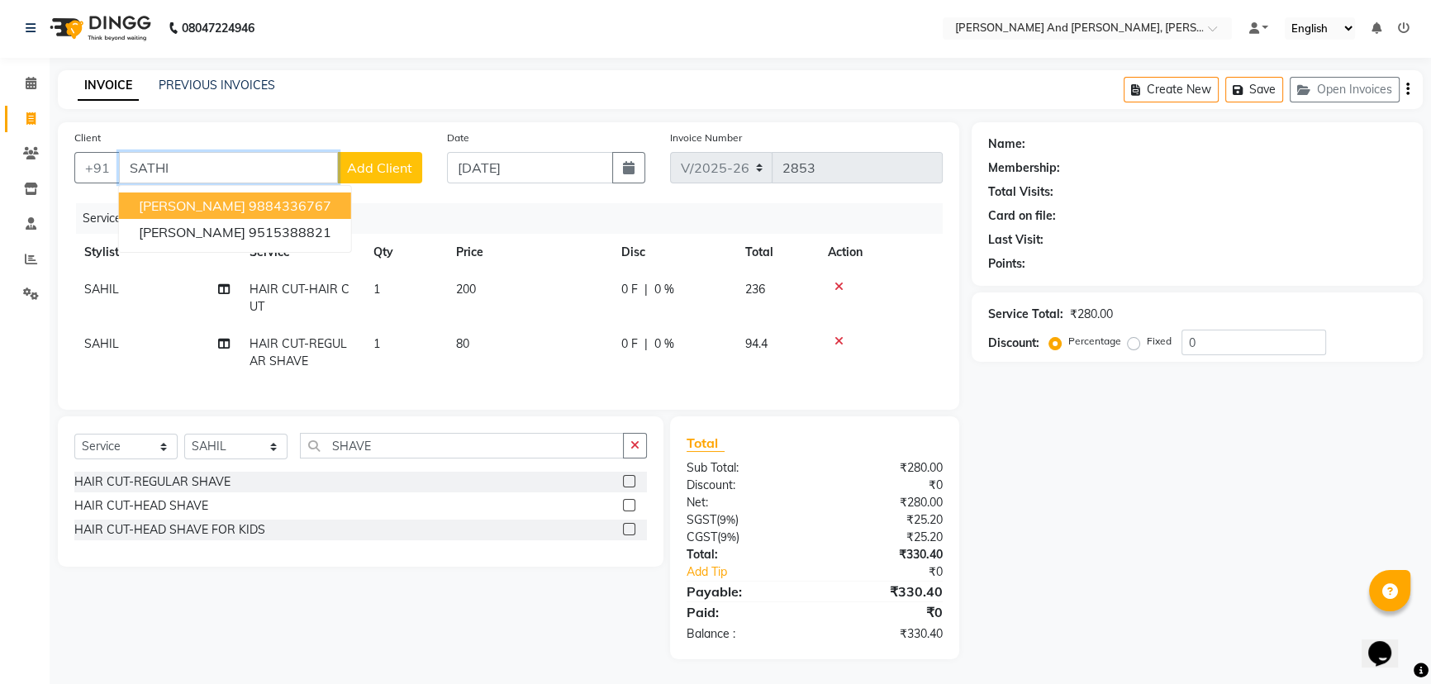
click at [249, 198] on ngb-highlight "9884336767" at bounding box center [290, 206] width 83 height 17
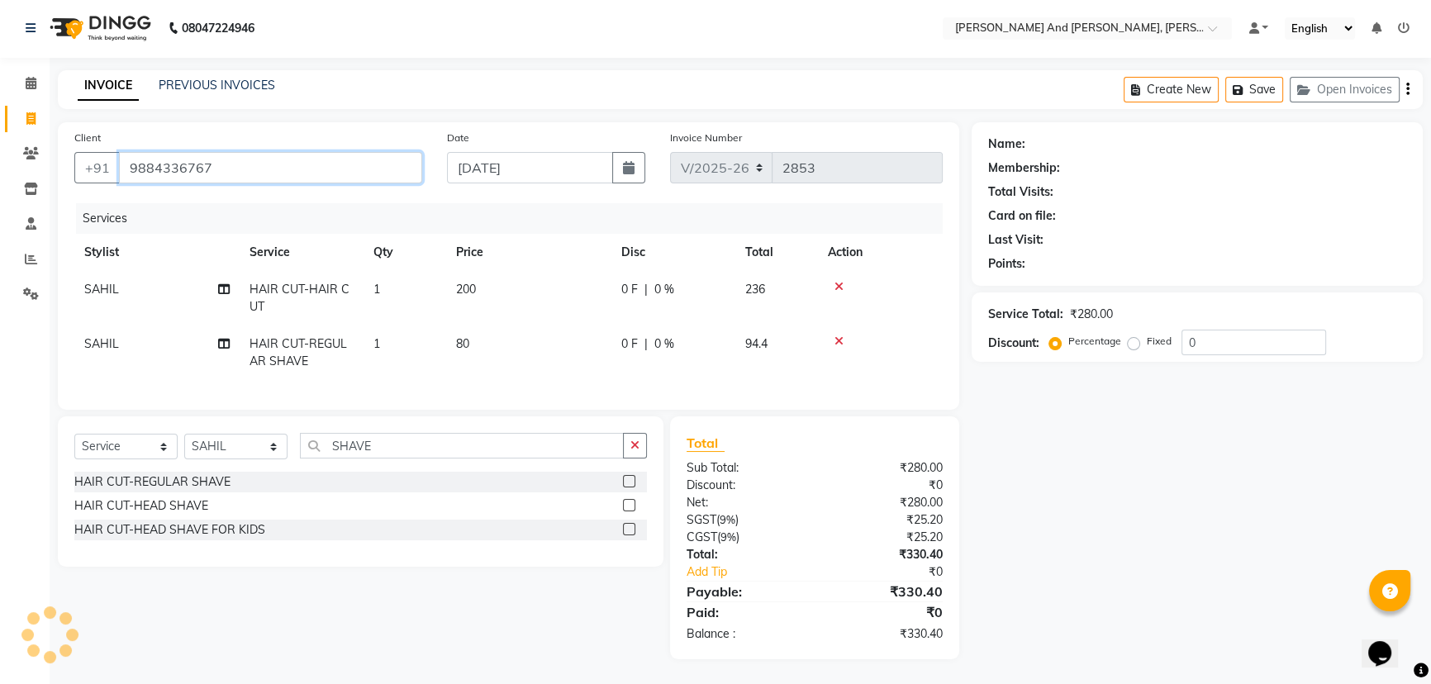
type input "9884336767"
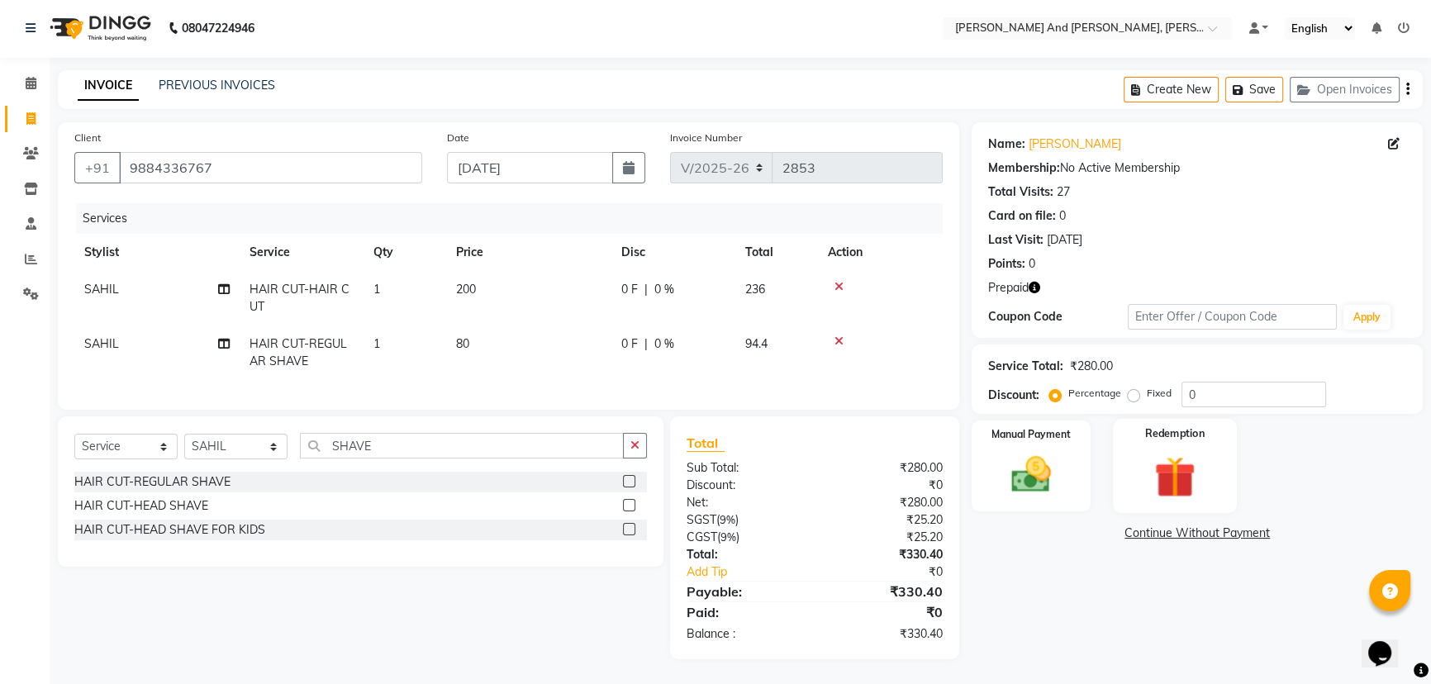
click at [1151, 431] on div "Redemption" at bounding box center [1175, 466] width 124 height 94
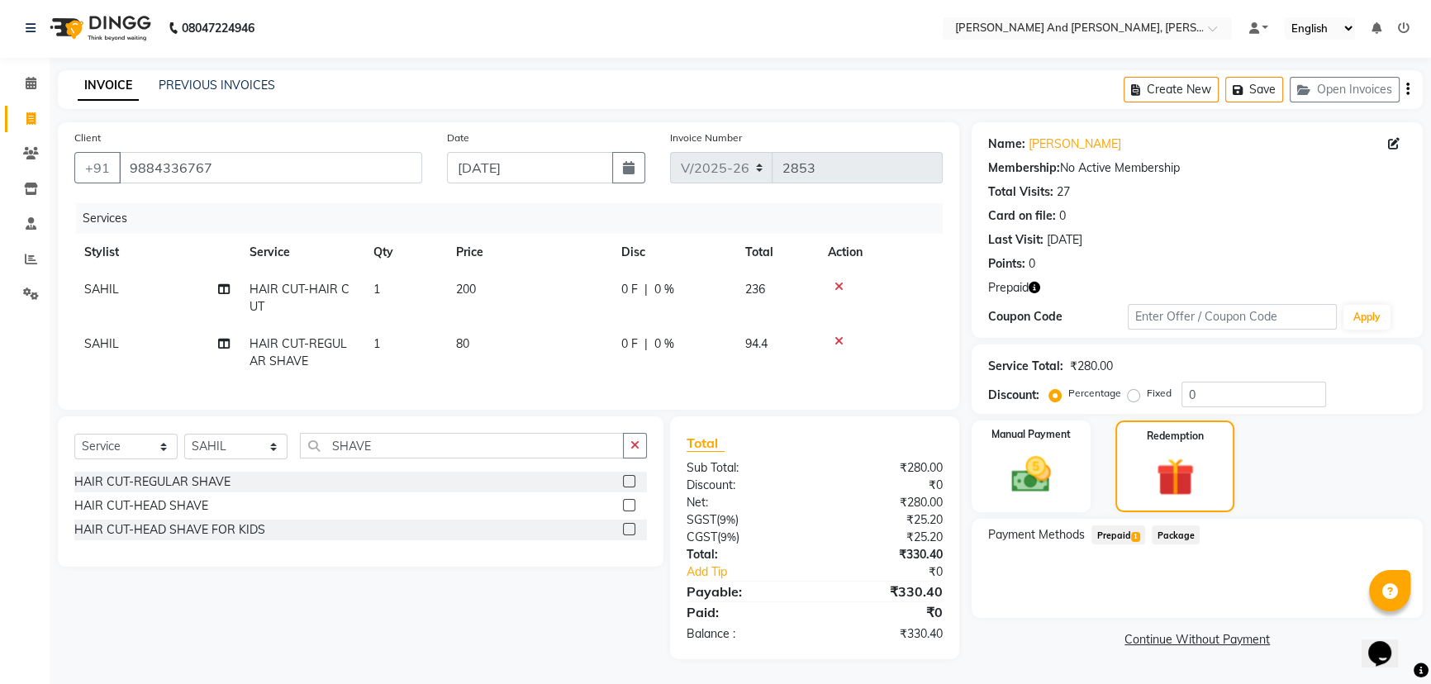
click at [1117, 526] on span "Prepaid 1" at bounding box center [1119, 535] width 54 height 19
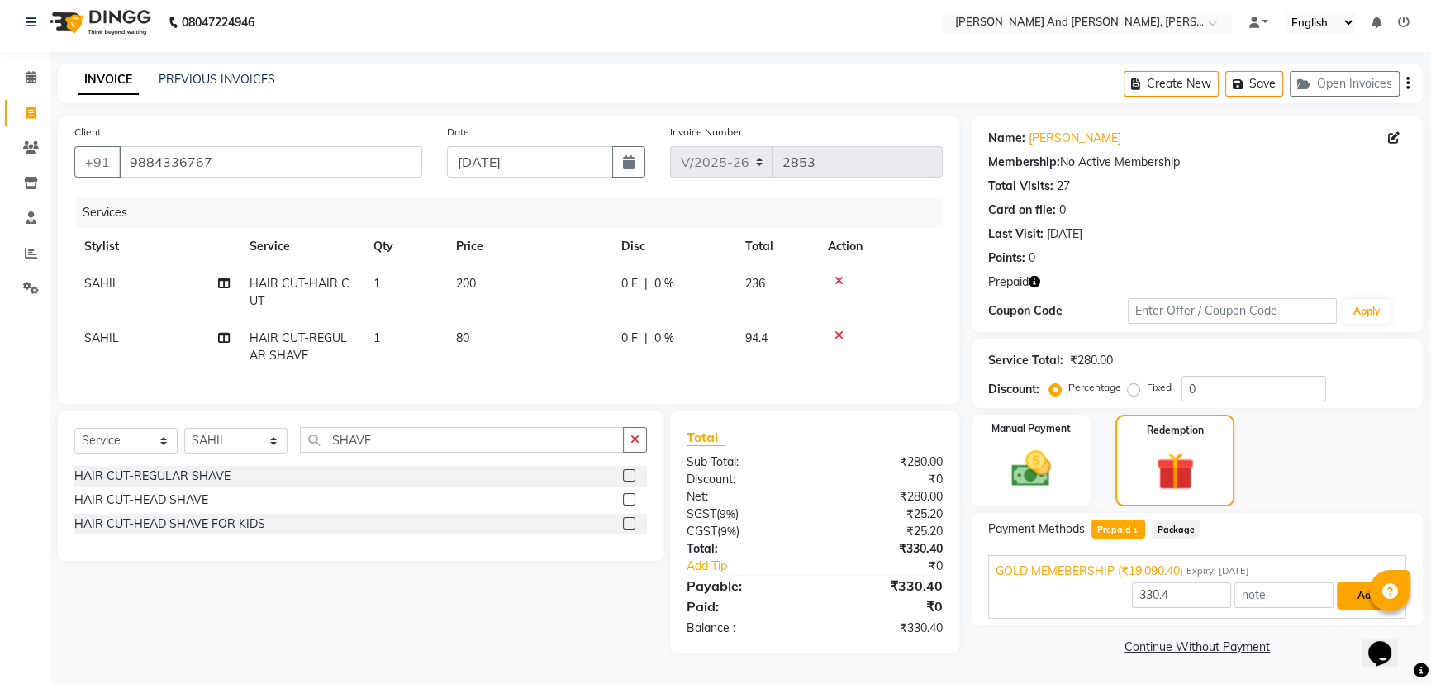
click at [1355, 585] on button "Add" at bounding box center [1367, 596] width 60 height 28
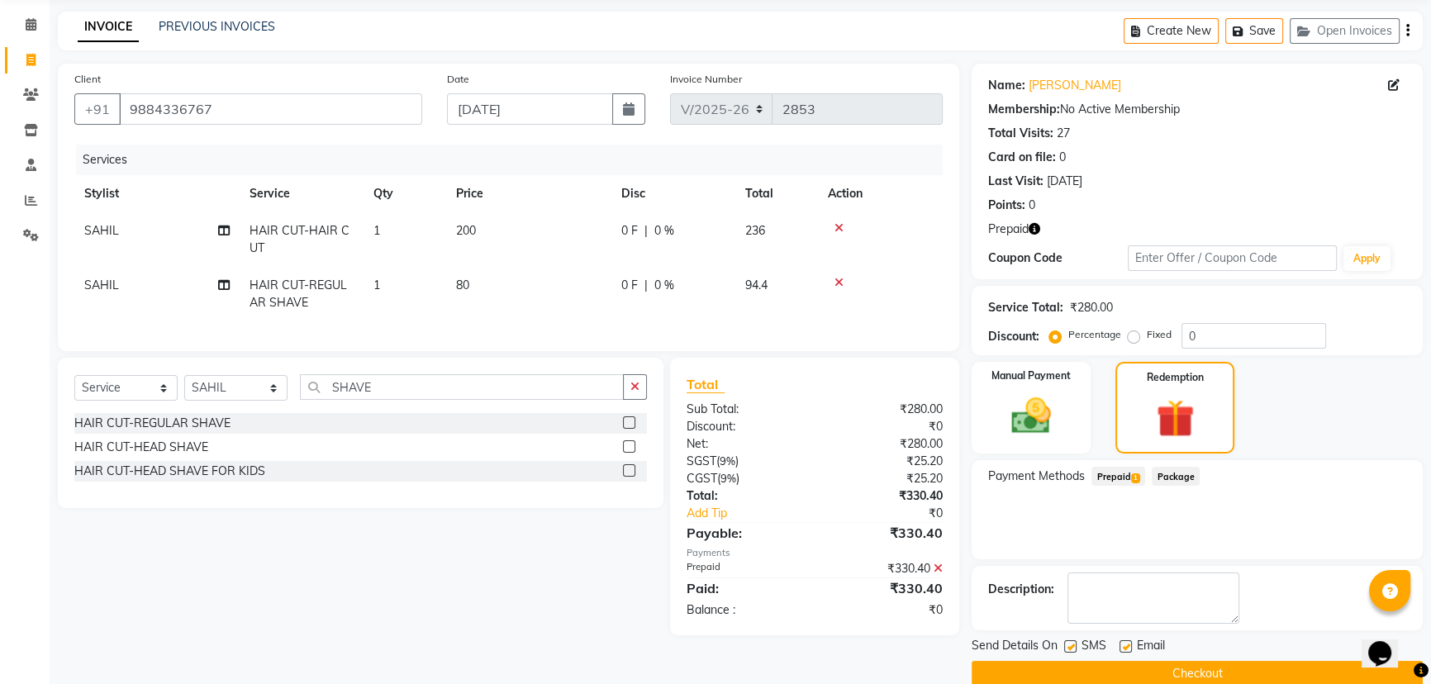
scroll to position [87, 0]
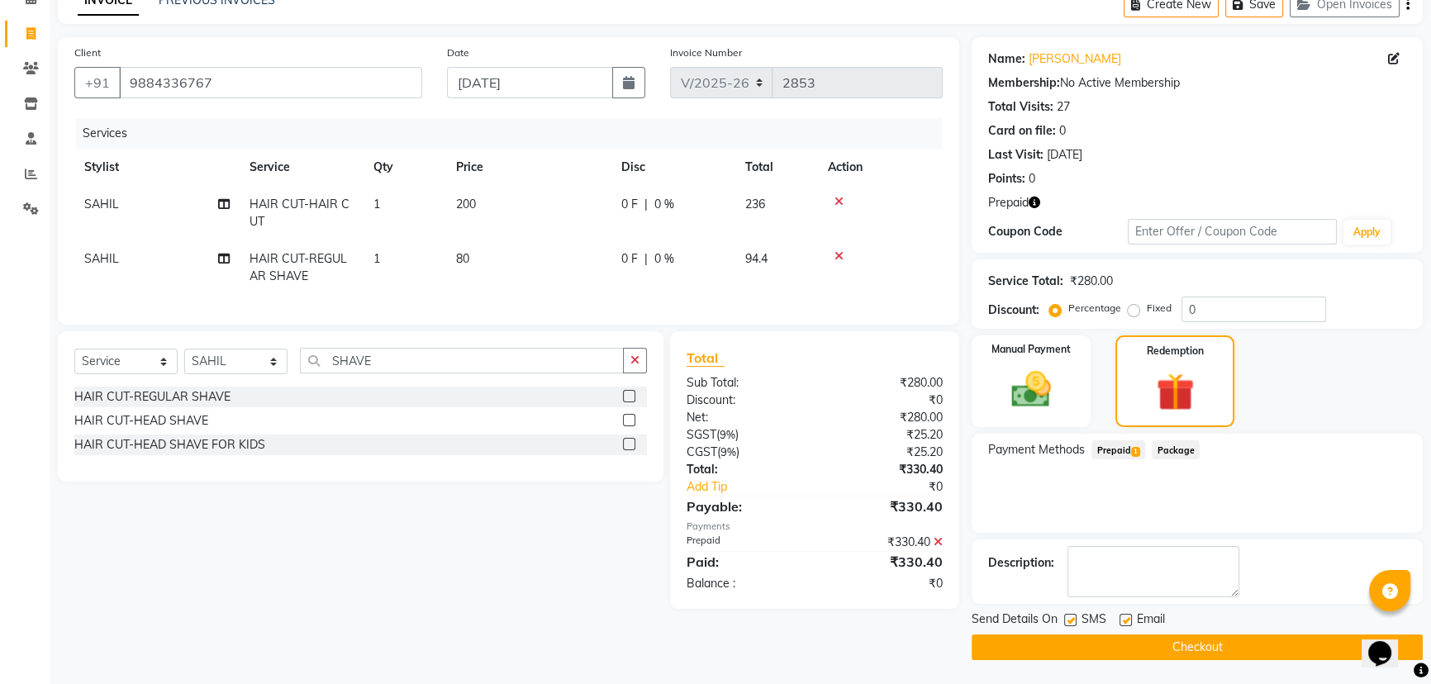
click at [1199, 649] on button "Checkout" at bounding box center [1197, 648] width 451 height 26
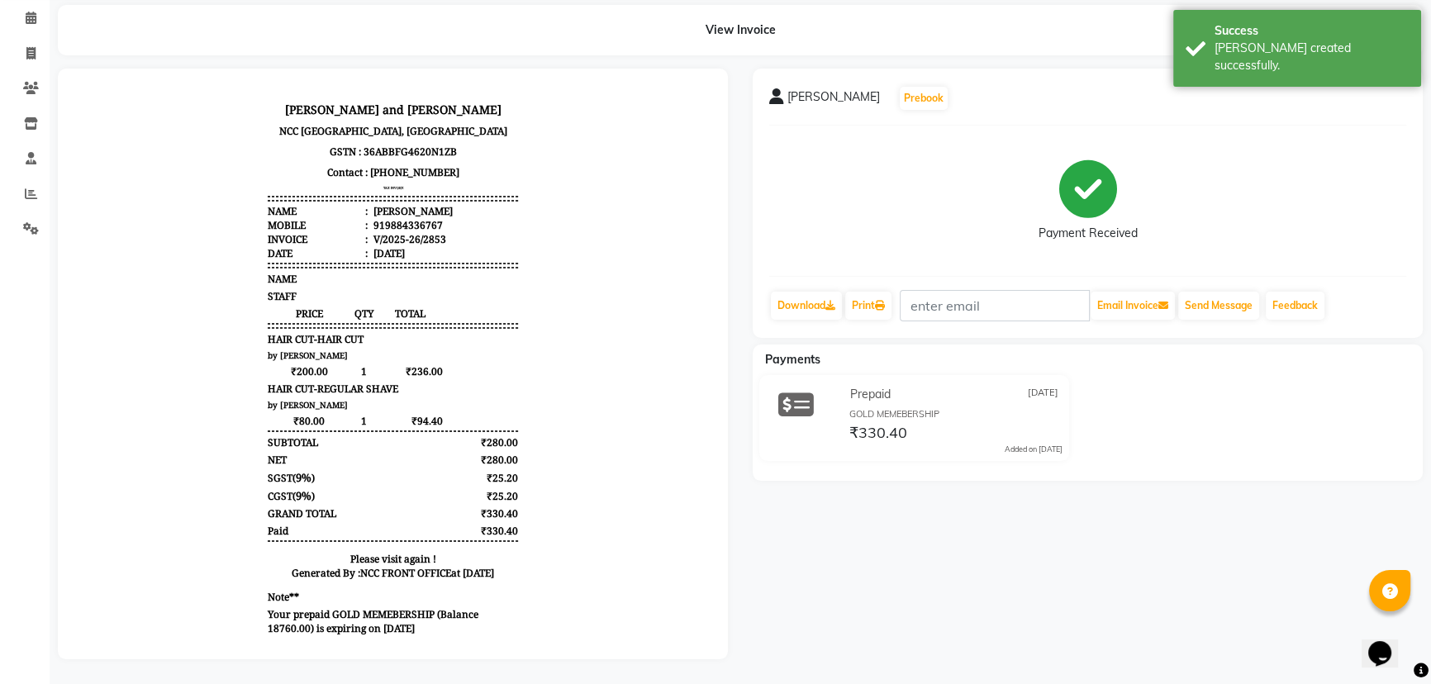
scroll to position [77, 0]
click at [1218, 292] on button "Send Message" at bounding box center [1219, 306] width 81 height 28
